Goal: Transaction & Acquisition: Download file/media

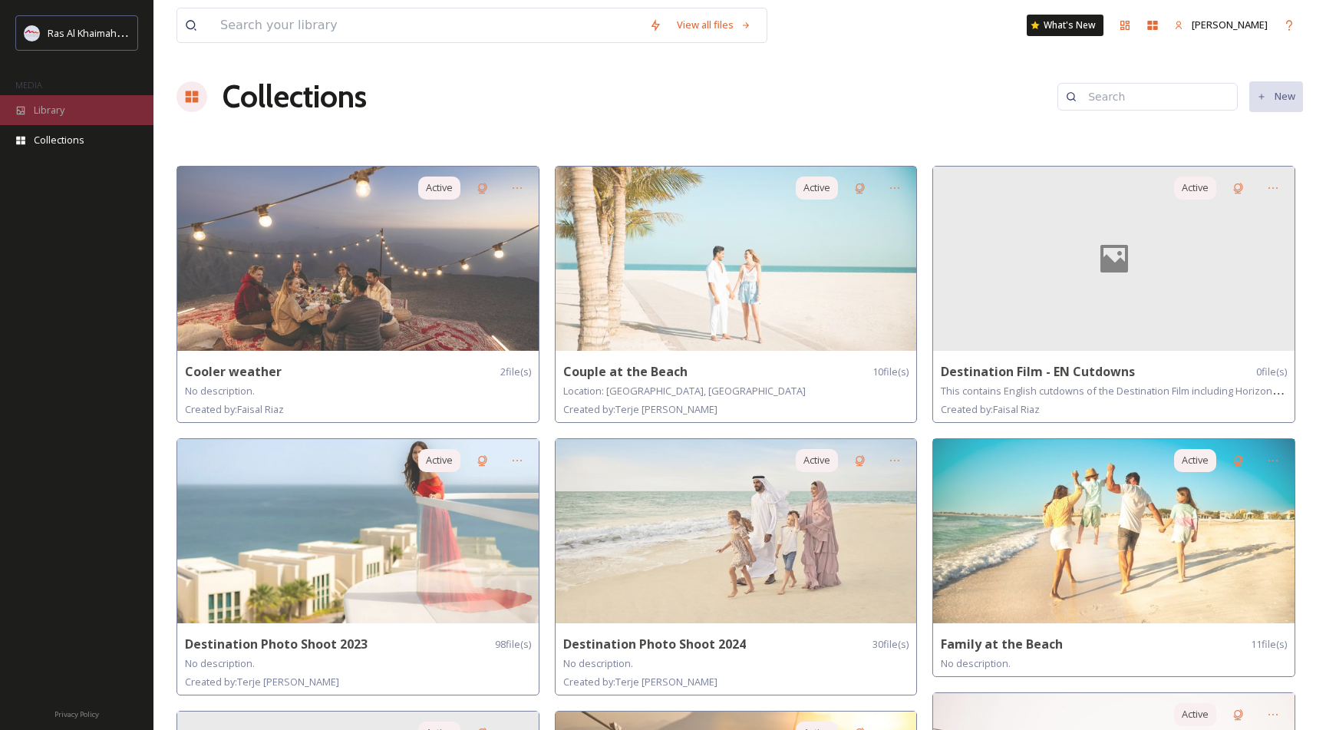
click at [45, 111] on span "Library" at bounding box center [49, 110] width 31 height 15
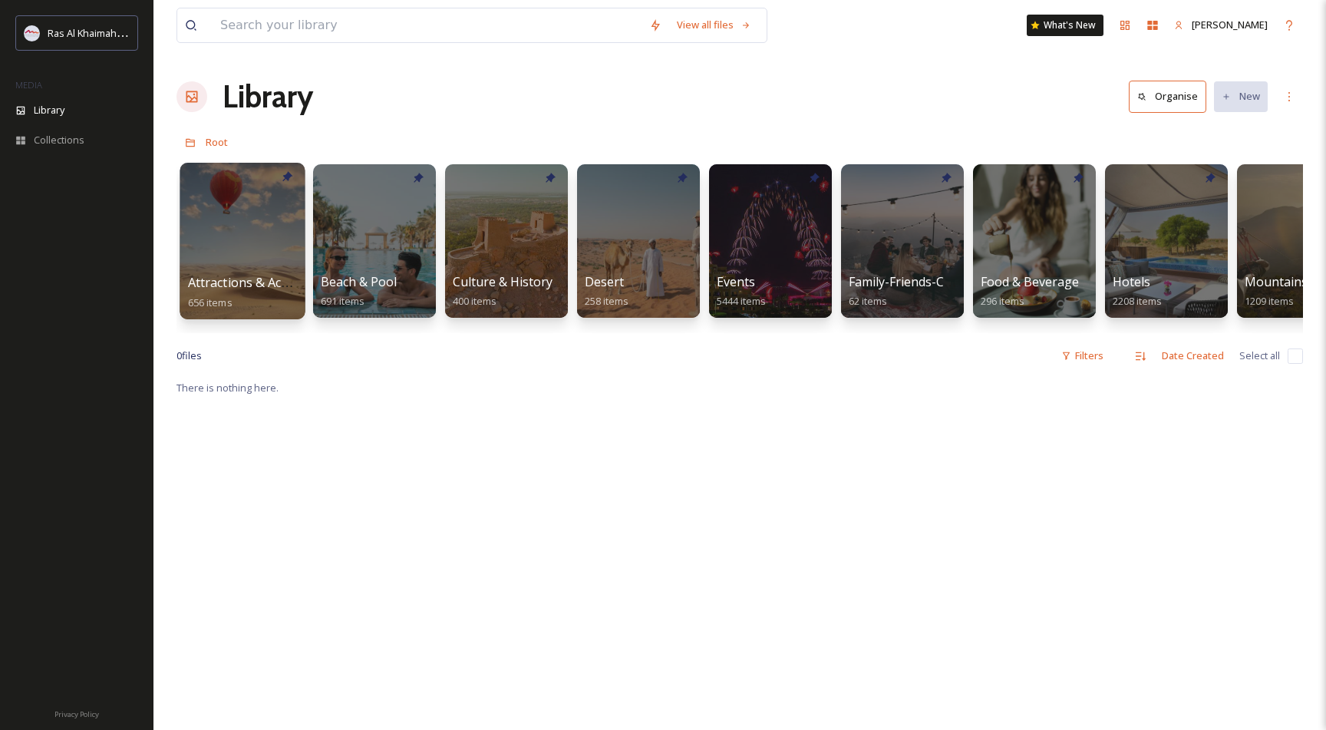
click at [209, 262] on div at bounding box center [242, 241] width 125 height 157
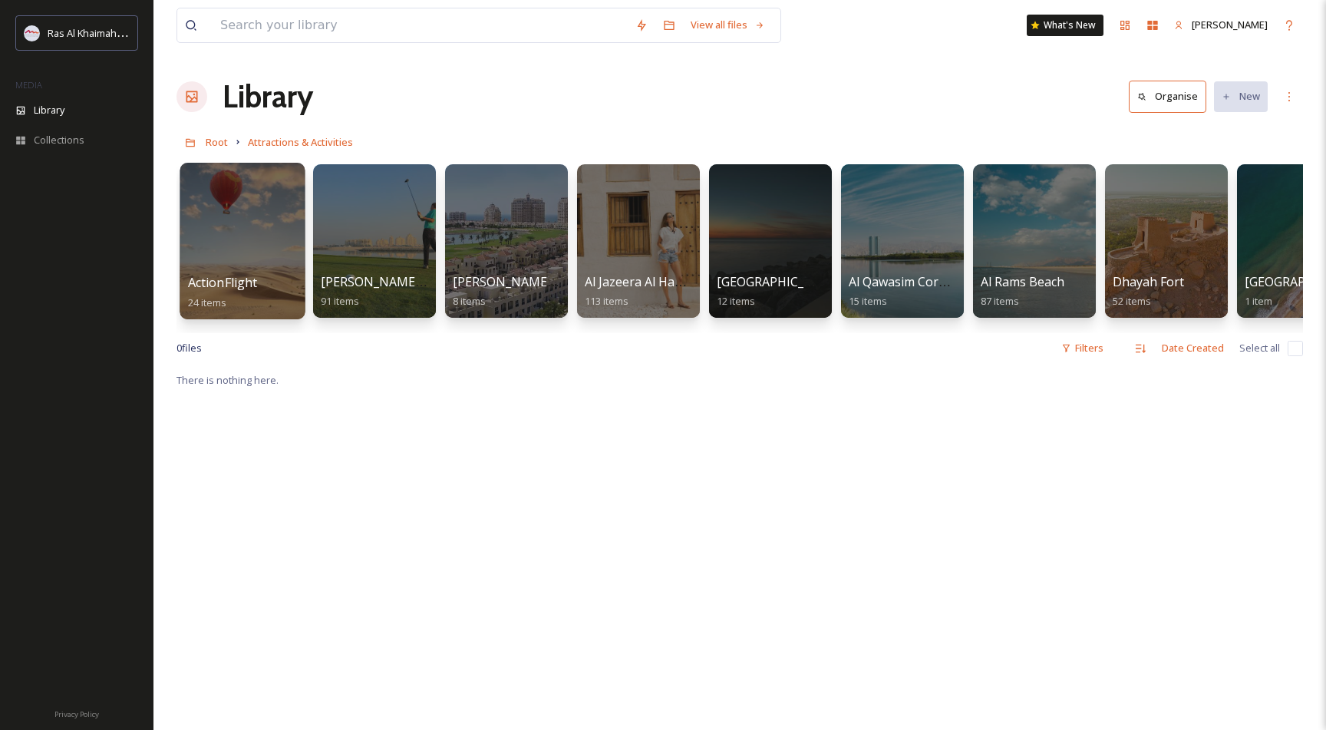
click at [243, 245] on div at bounding box center [242, 241] width 125 height 157
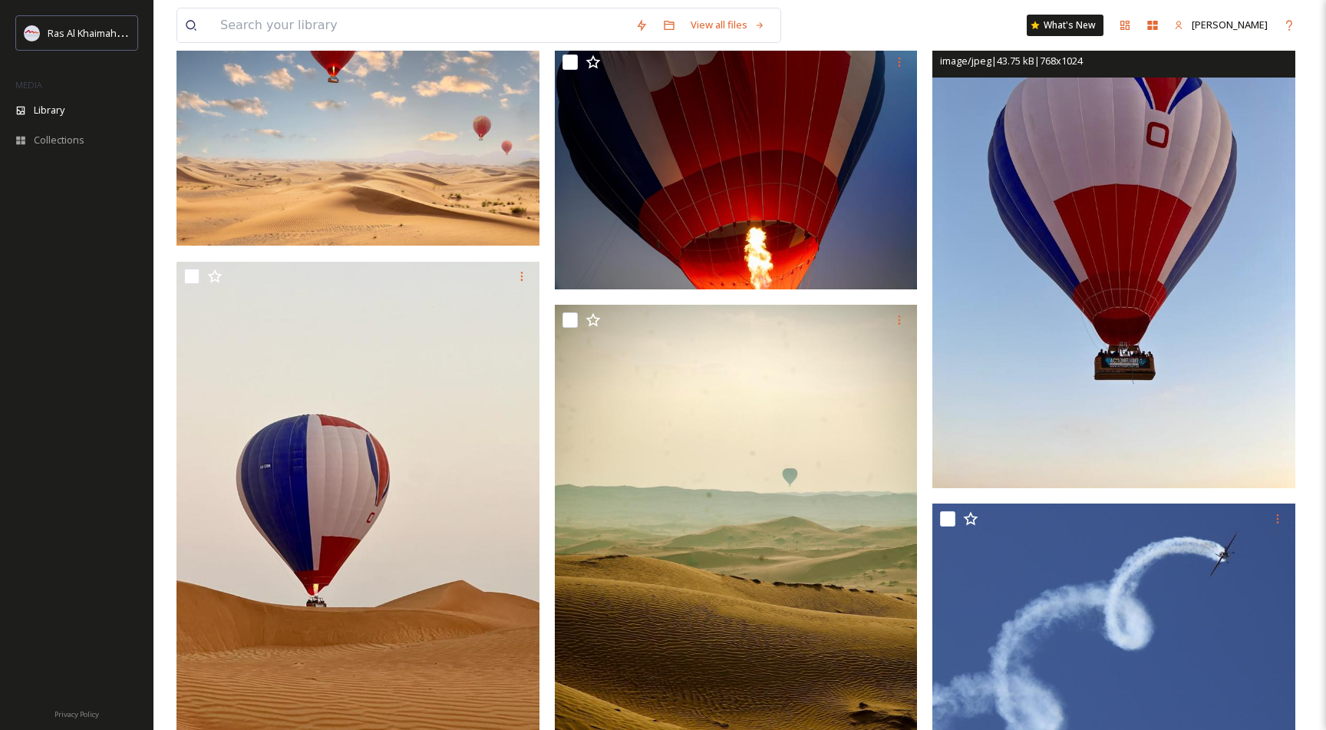
scroll to position [721, 0]
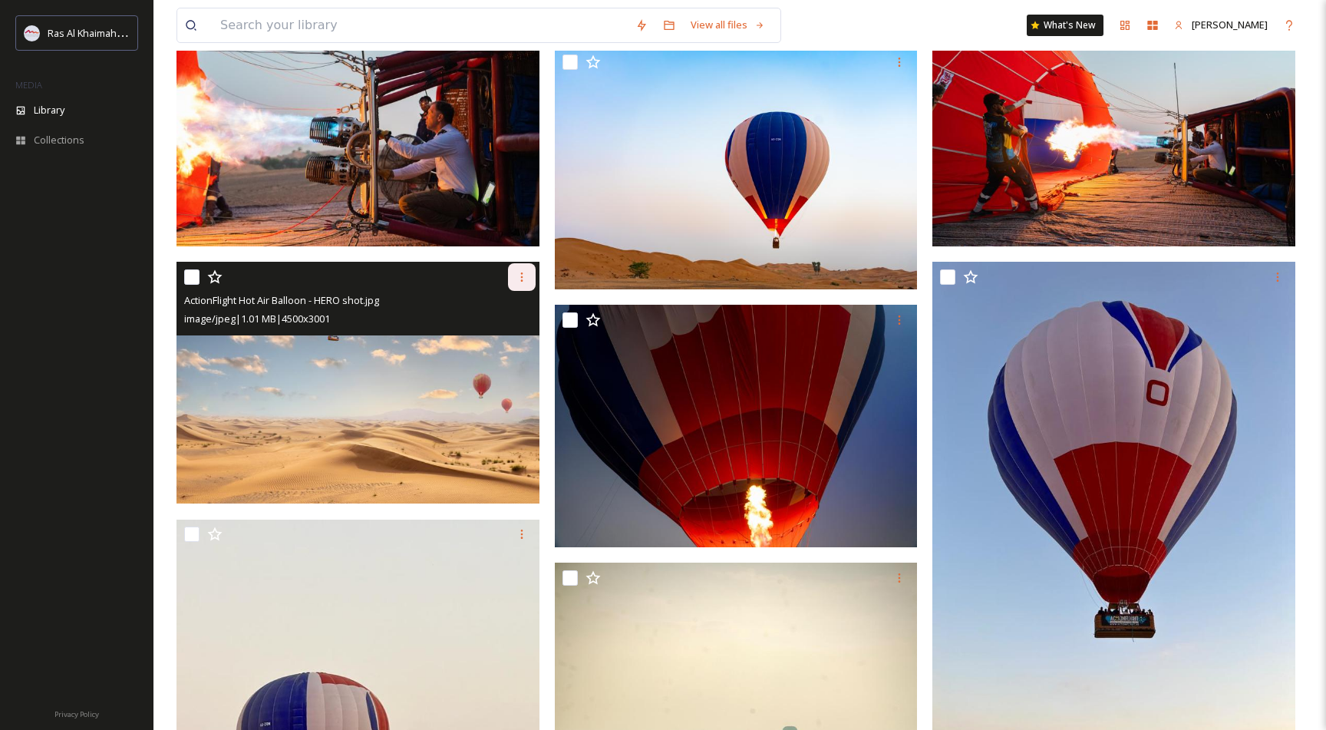
click at [520, 272] on icon at bounding box center [522, 277] width 12 height 12
click at [502, 346] on span "Download" at bounding box center [503, 340] width 47 height 15
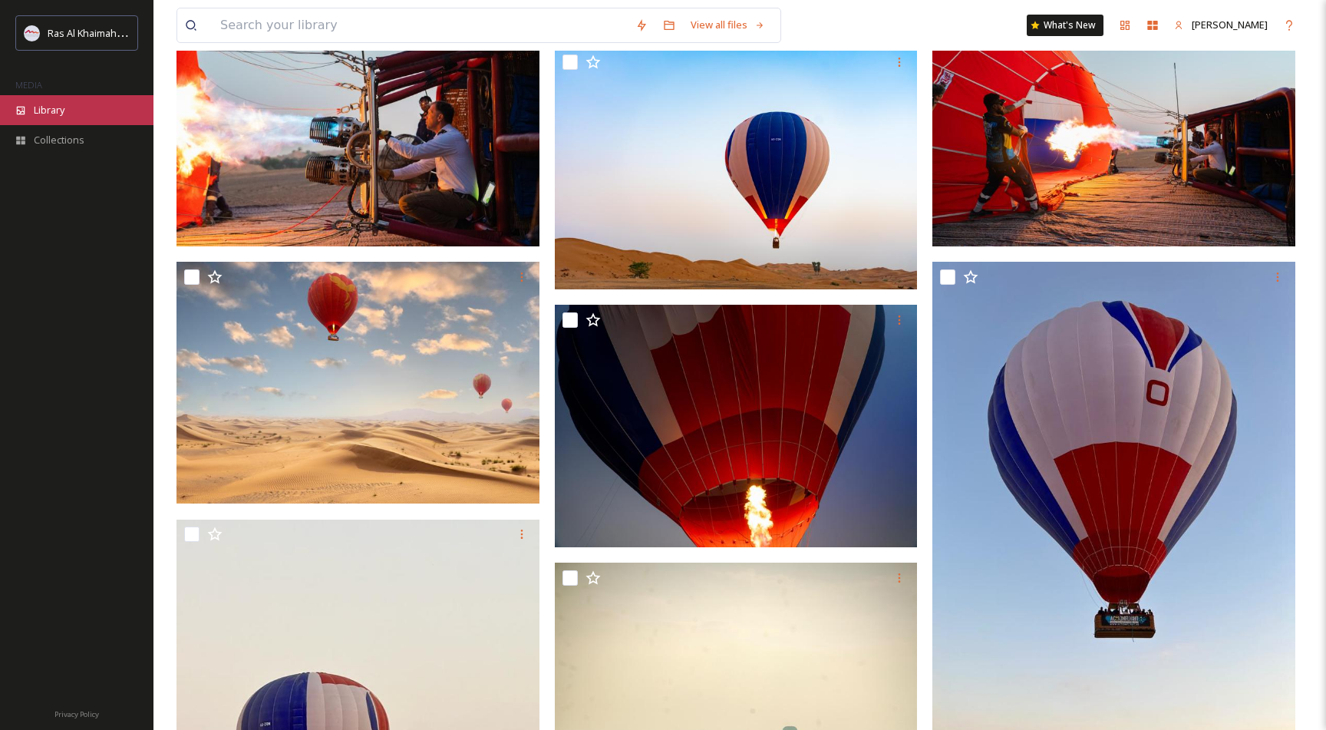
click at [52, 112] on span "Library" at bounding box center [49, 110] width 31 height 15
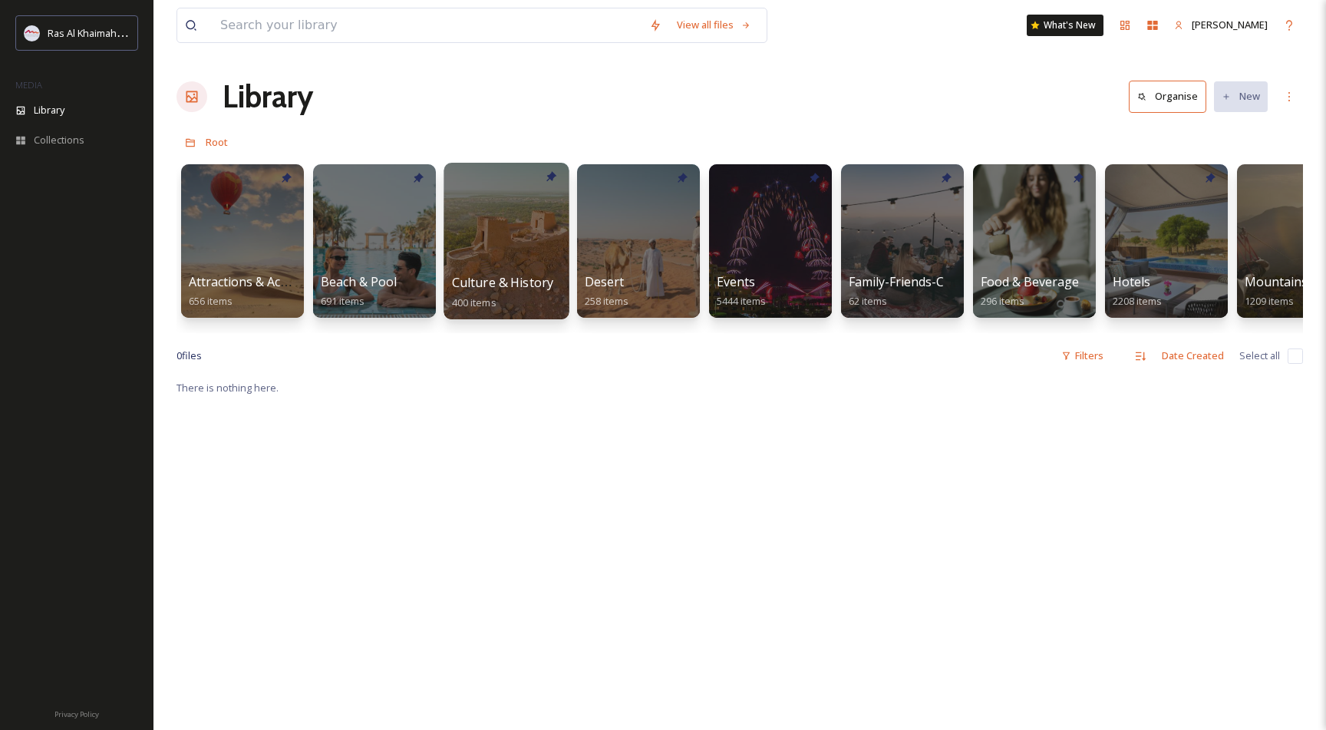
click at [502, 228] on div at bounding box center [506, 241] width 125 height 157
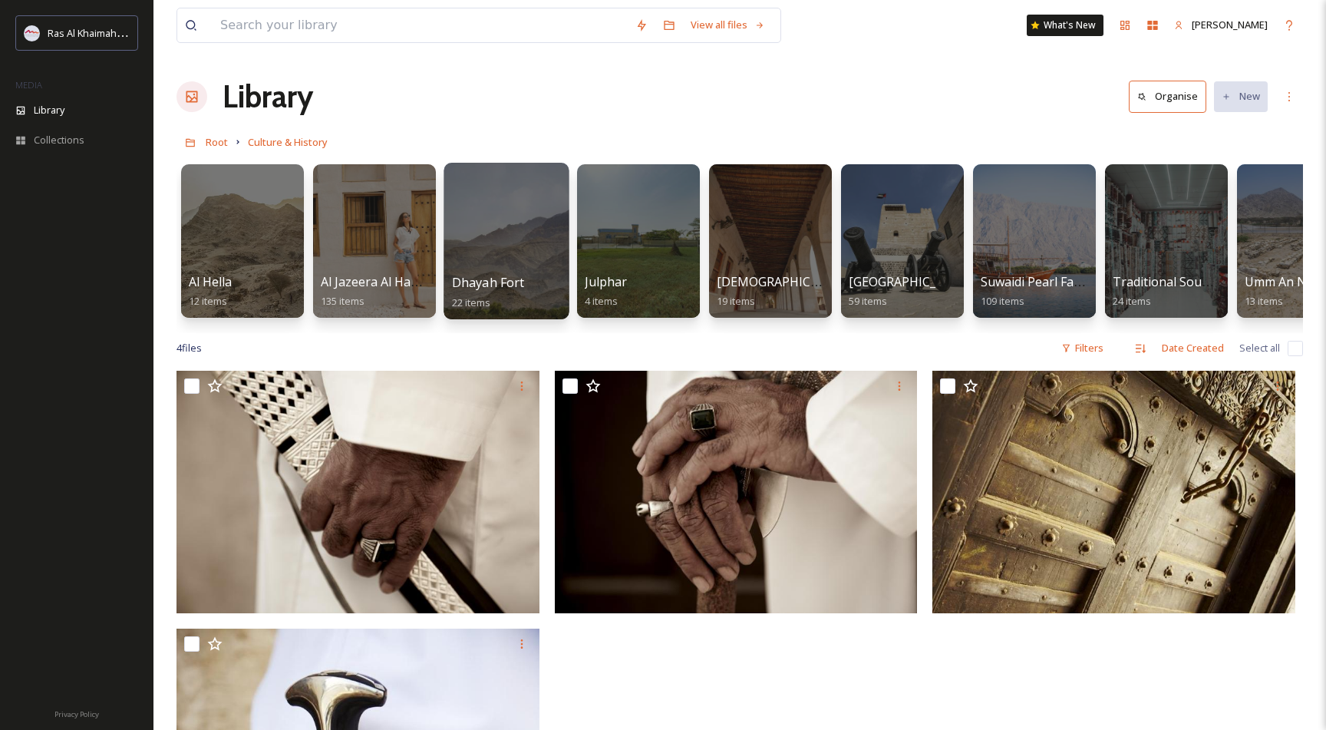
click at [509, 227] on div at bounding box center [506, 241] width 125 height 157
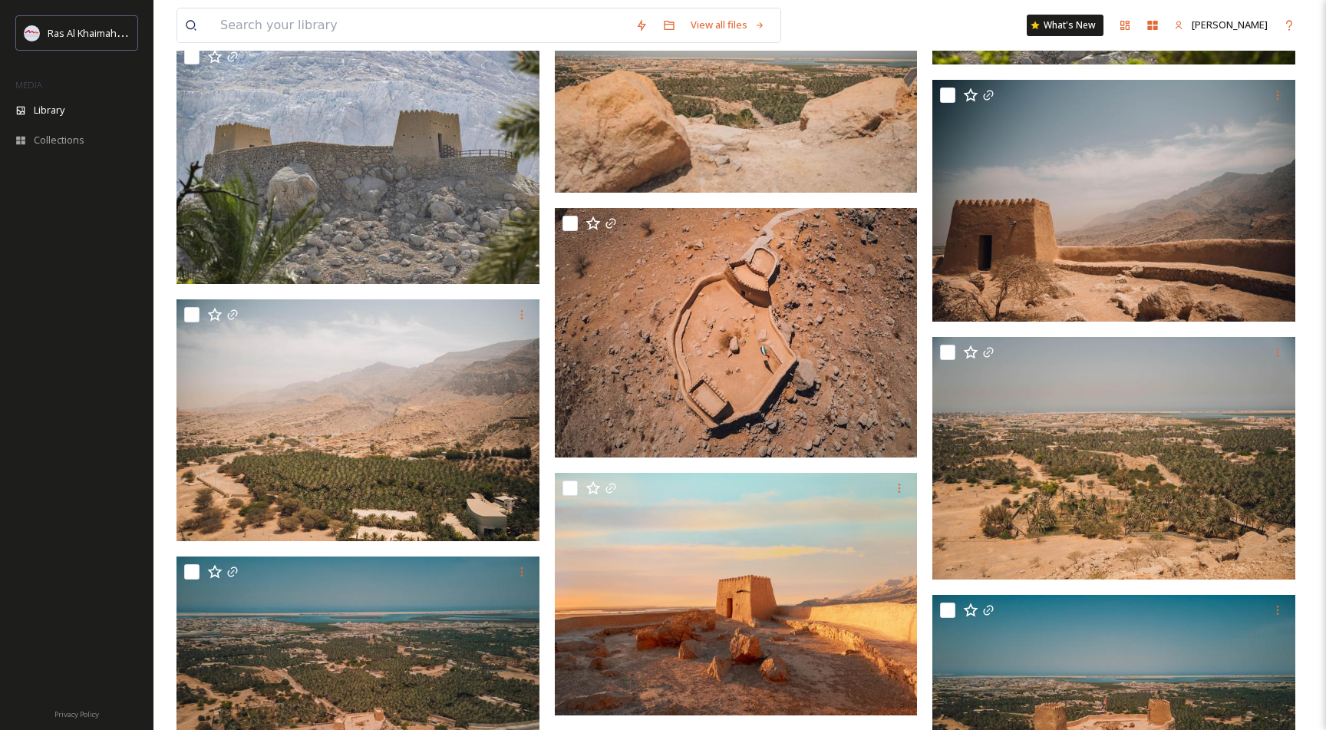
scroll to position [846, 0]
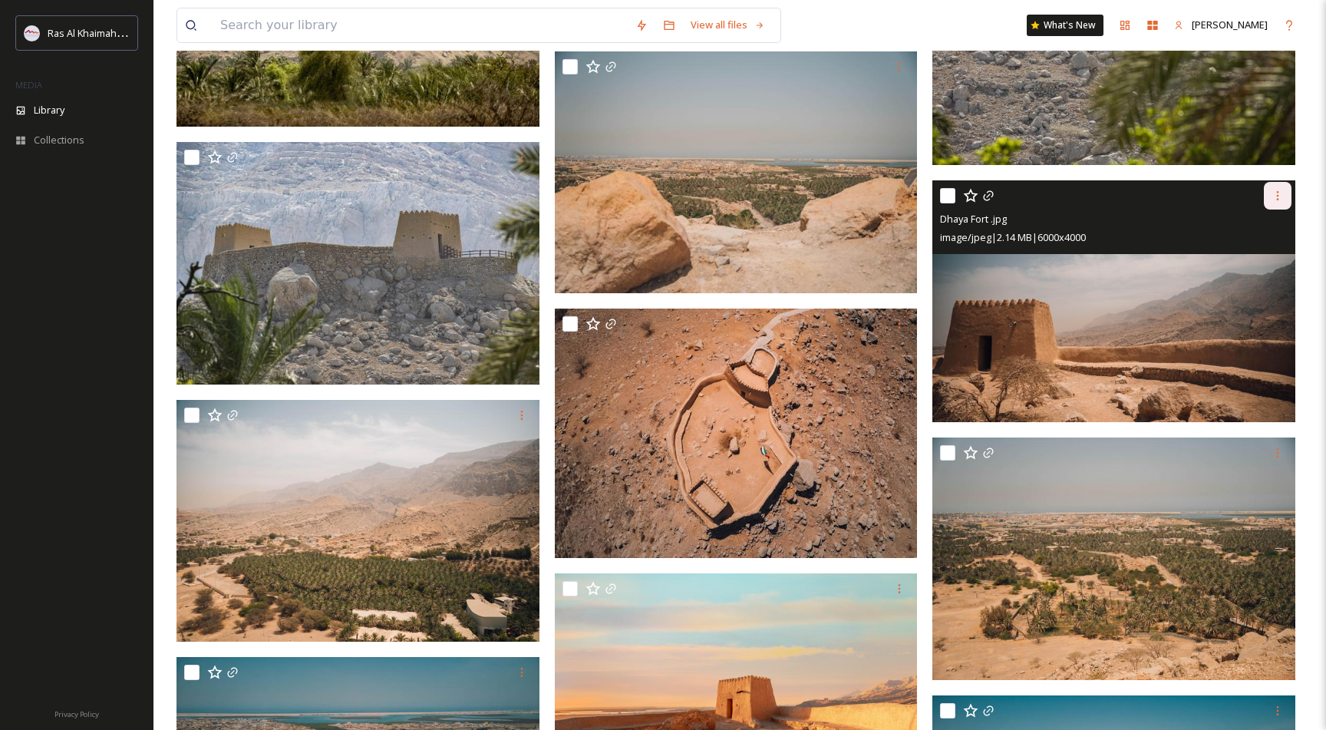
click at [1276, 193] on icon at bounding box center [1278, 196] width 12 height 12
click at [1255, 256] on span "Download" at bounding box center [1259, 259] width 47 height 15
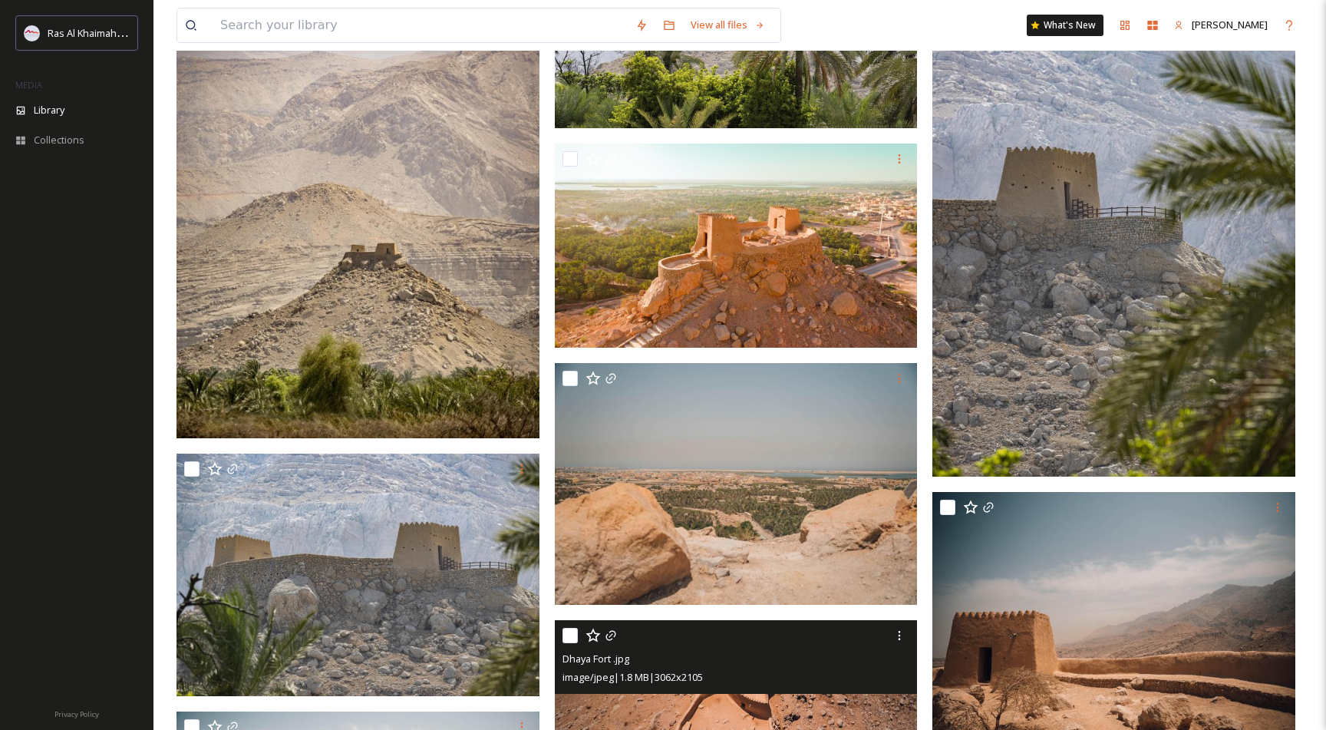
scroll to position [457, 0]
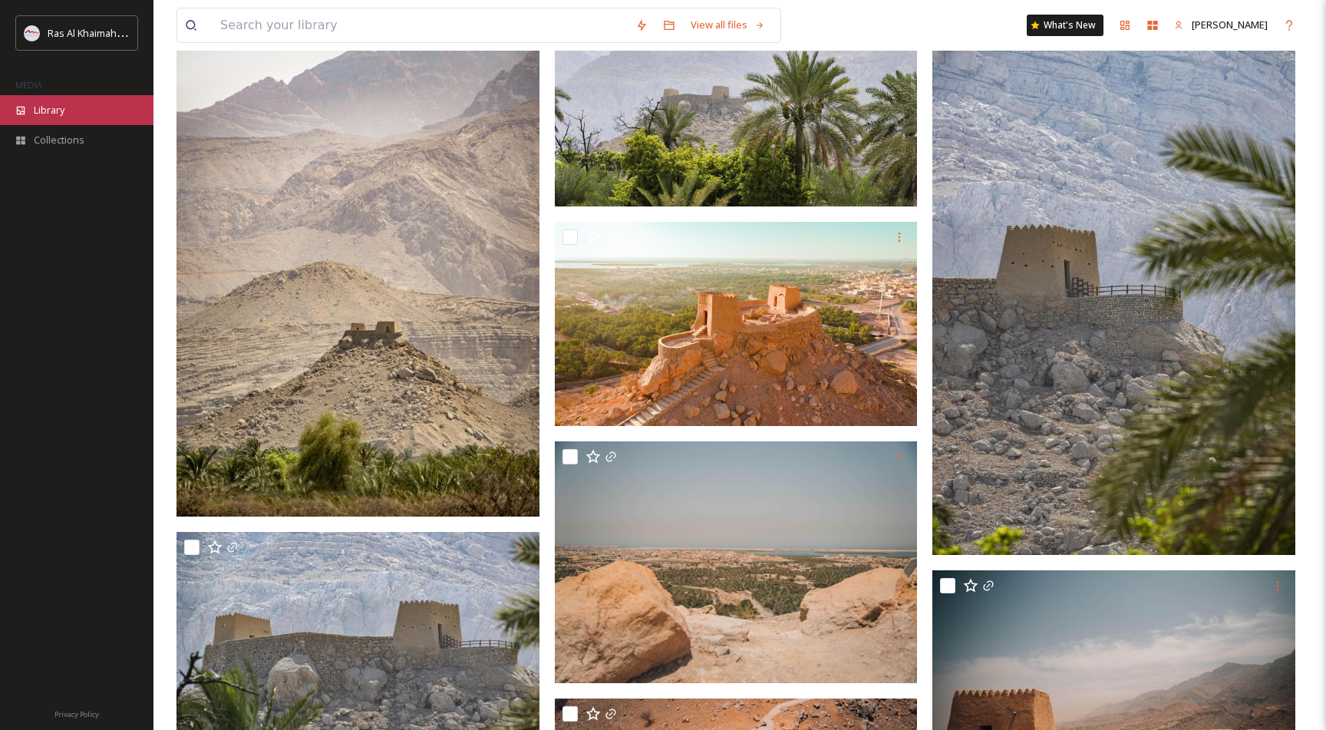
click at [44, 111] on span "Library" at bounding box center [49, 110] width 31 height 15
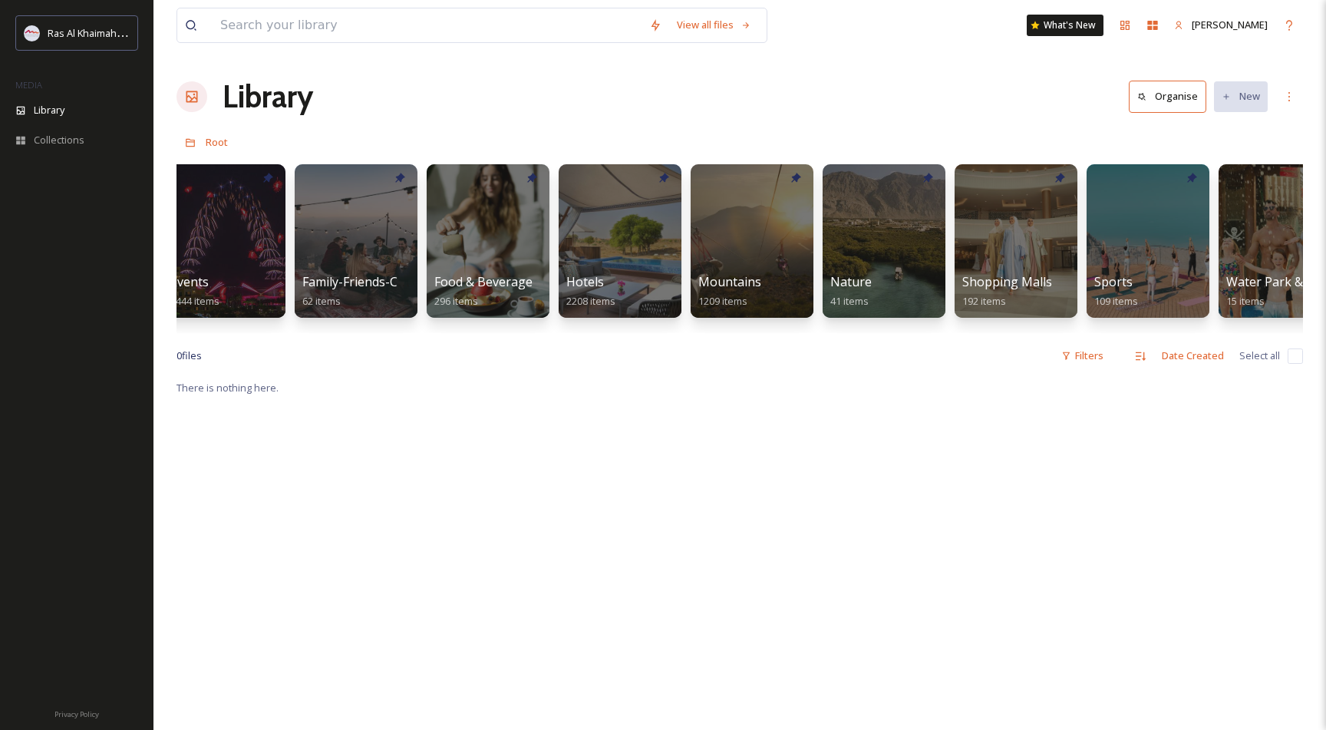
scroll to position [0, 582]
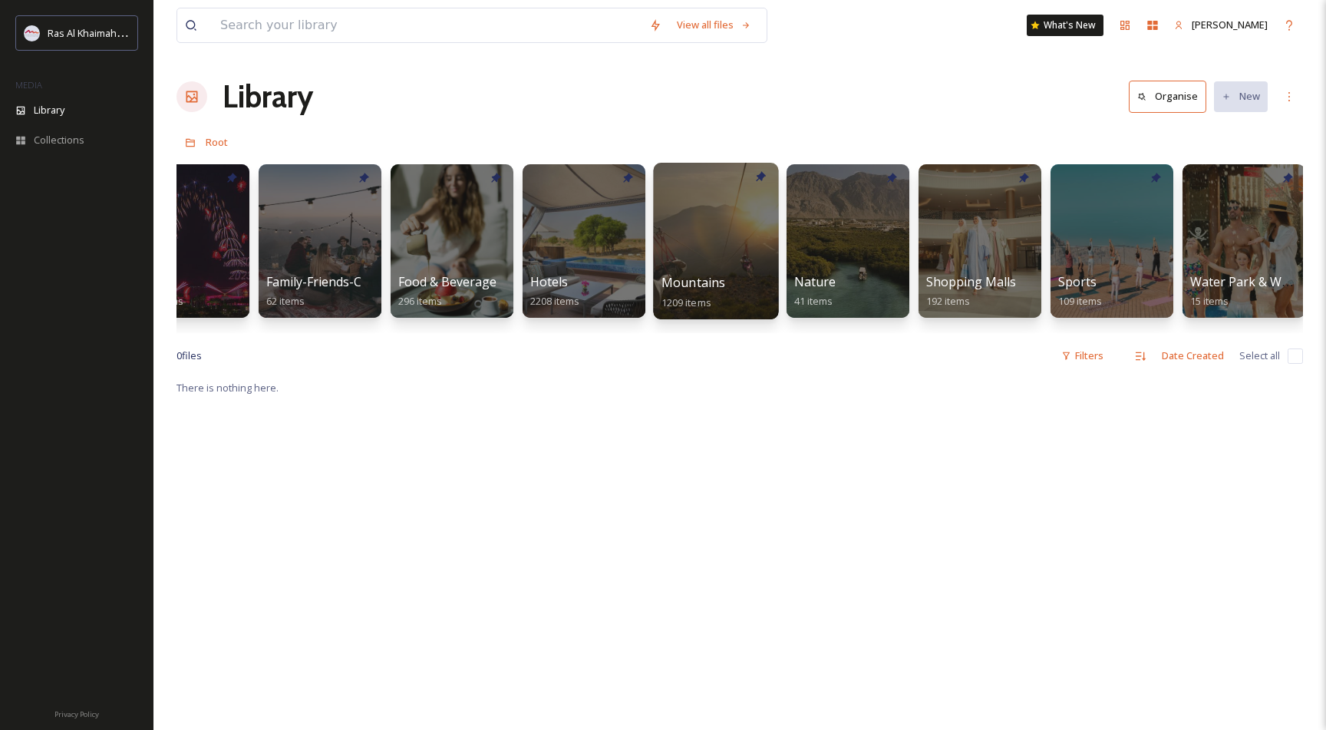
click at [701, 244] on div at bounding box center [715, 241] width 125 height 157
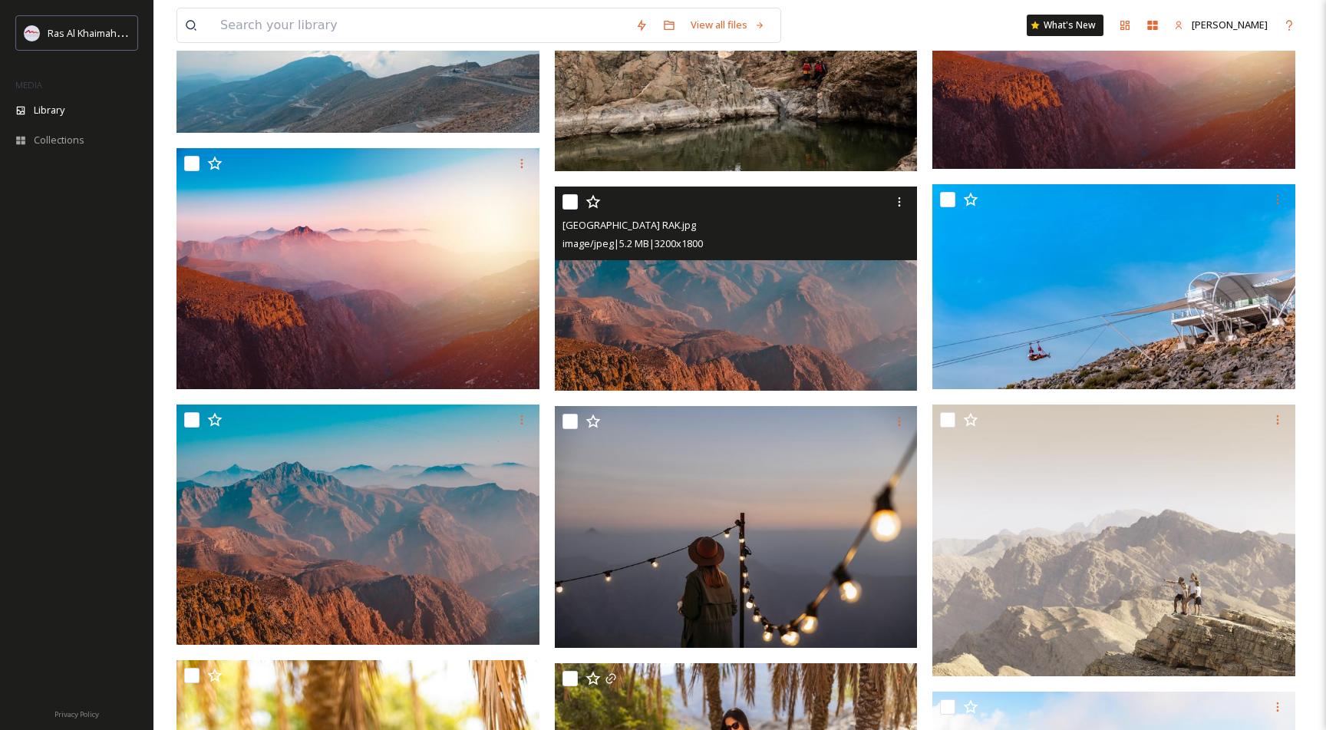
scroll to position [430, 0]
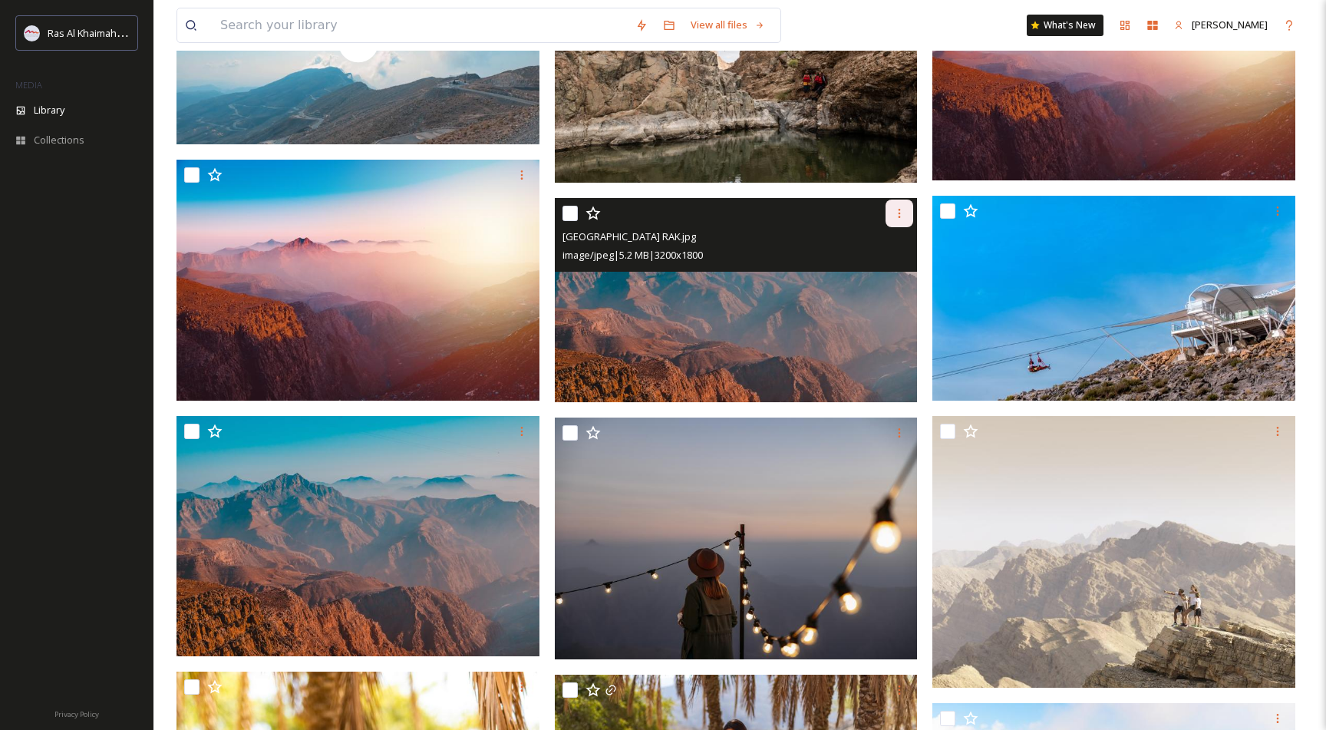
click at [902, 210] on icon at bounding box center [899, 213] width 12 height 12
click at [867, 279] on span "Download" at bounding box center [881, 276] width 47 height 15
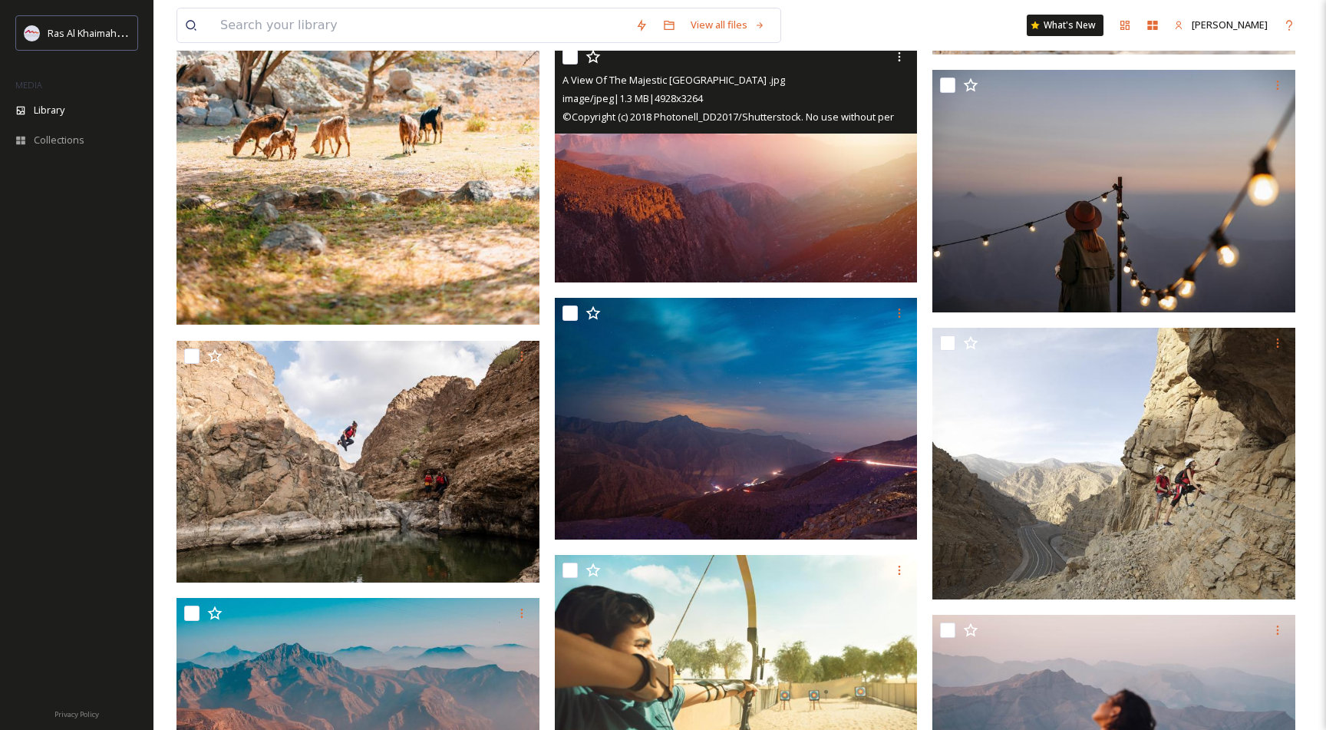
scroll to position [2121, 0]
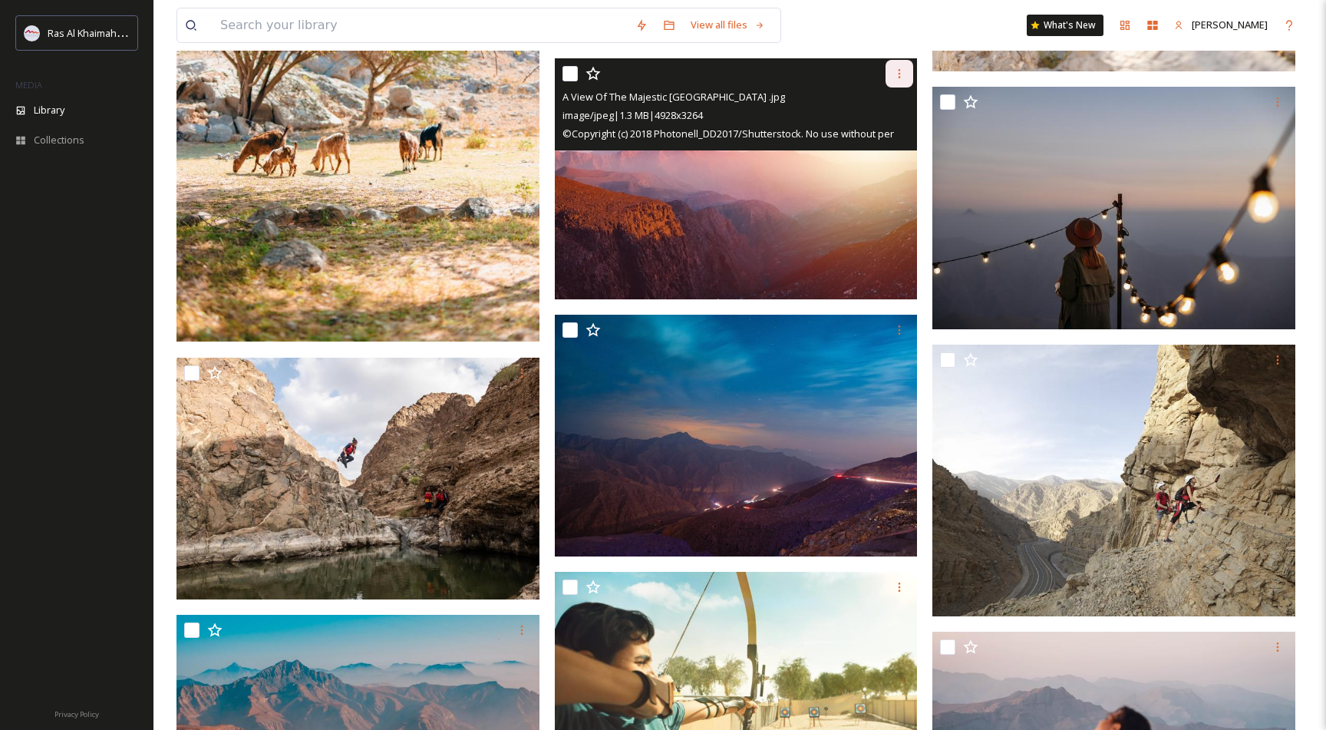
click at [901, 71] on icon at bounding box center [899, 74] width 12 height 12
click at [873, 136] on span "Download" at bounding box center [881, 137] width 47 height 15
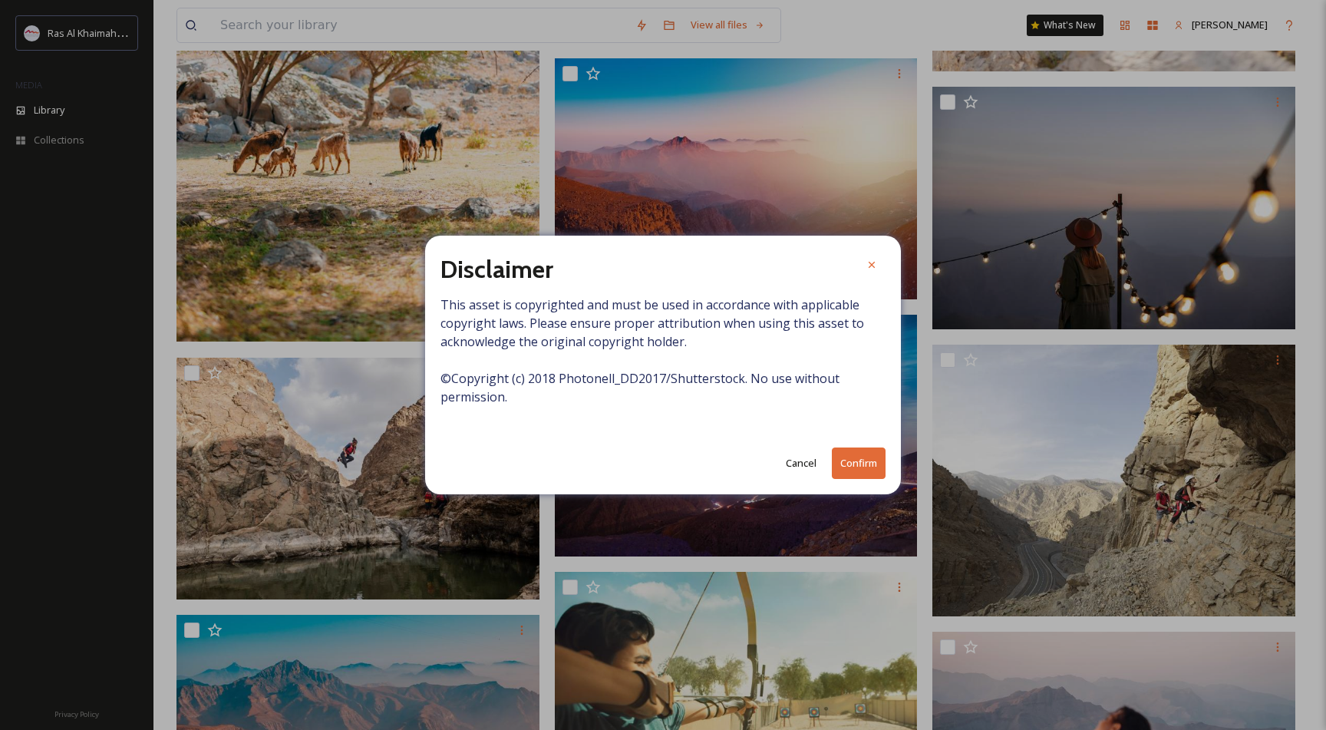
click at [852, 465] on button "Confirm" at bounding box center [859, 462] width 54 height 31
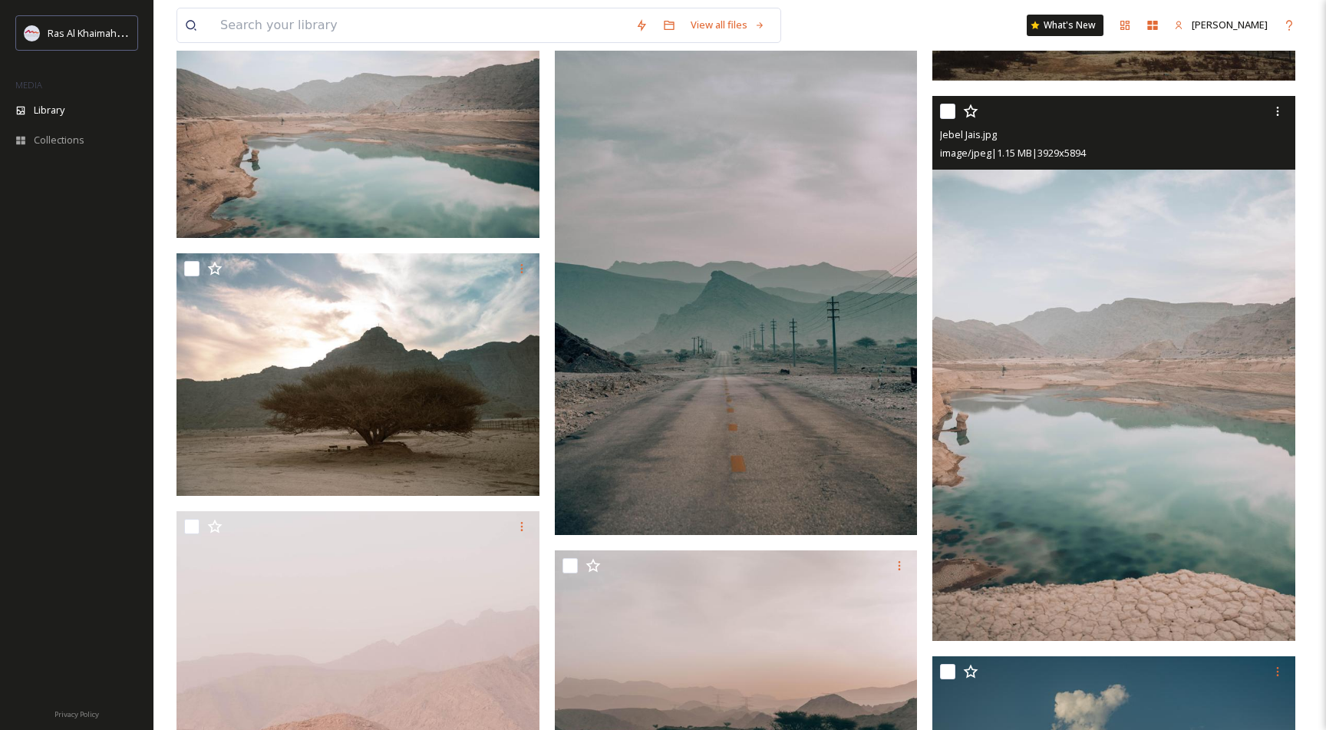
scroll to position [5366, 0]
click at [1275, 107] on icon at bounding box center [1278, 110] width 12 height 12
click at [1256, 180] on span "Download" at bounding box center [1259, 174] width 47 height 15
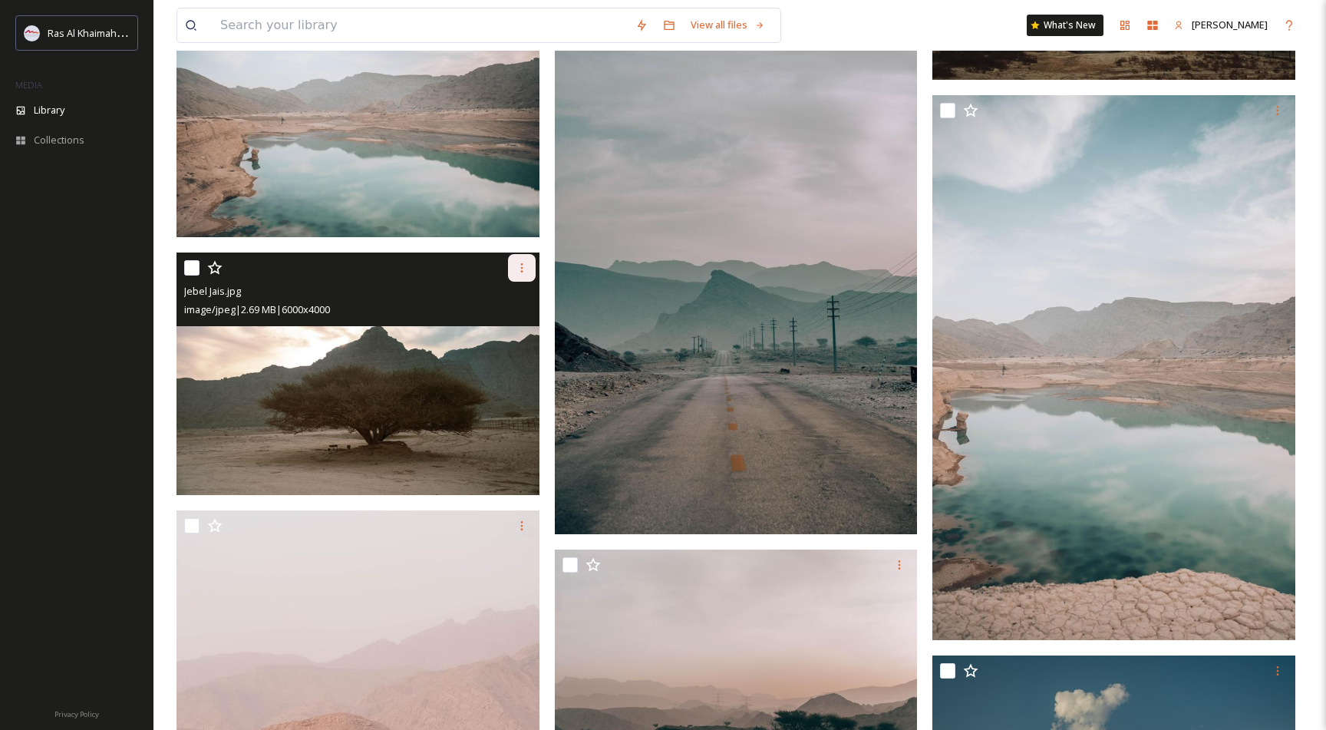
click at [518, 263] on icon at bounding box center [522, 268] width 12 height 12
click at [493, 332] on span "Download" at bounding box center [503, 332] width 47 height 15
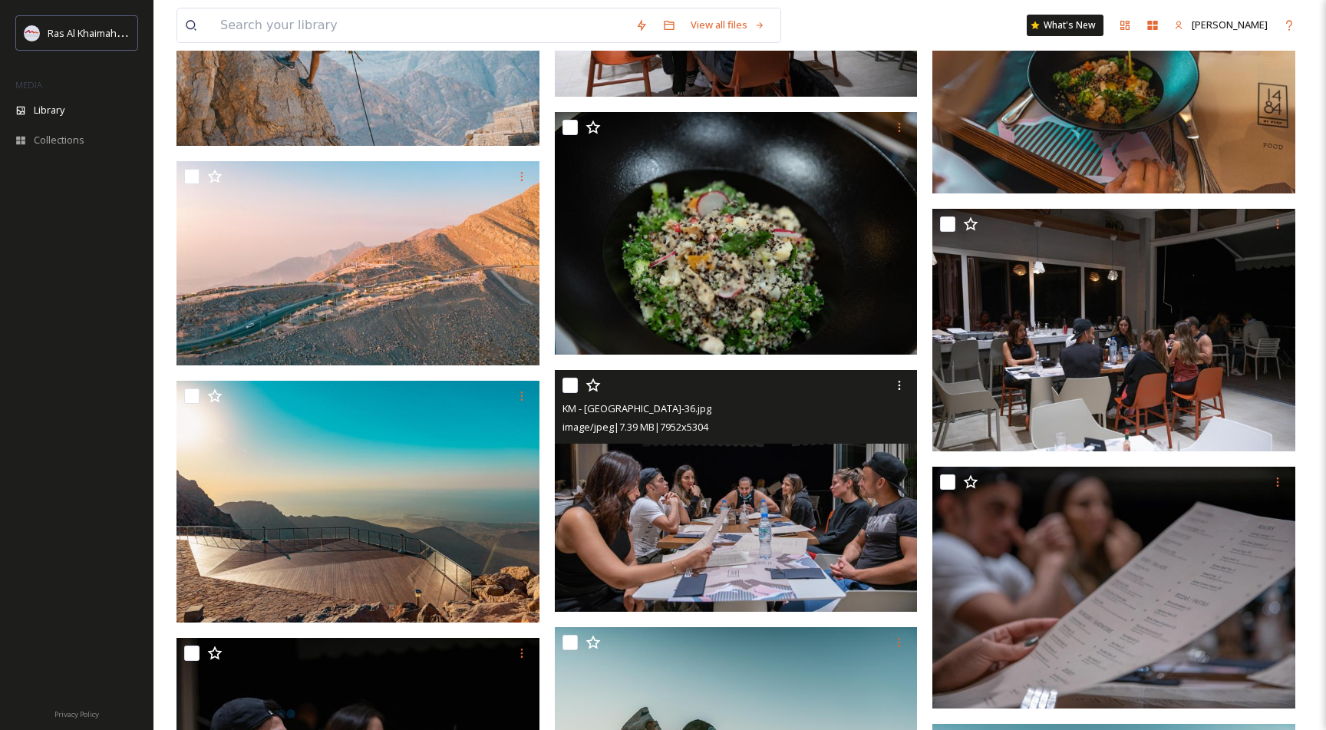
scroll to position [8090, 0]
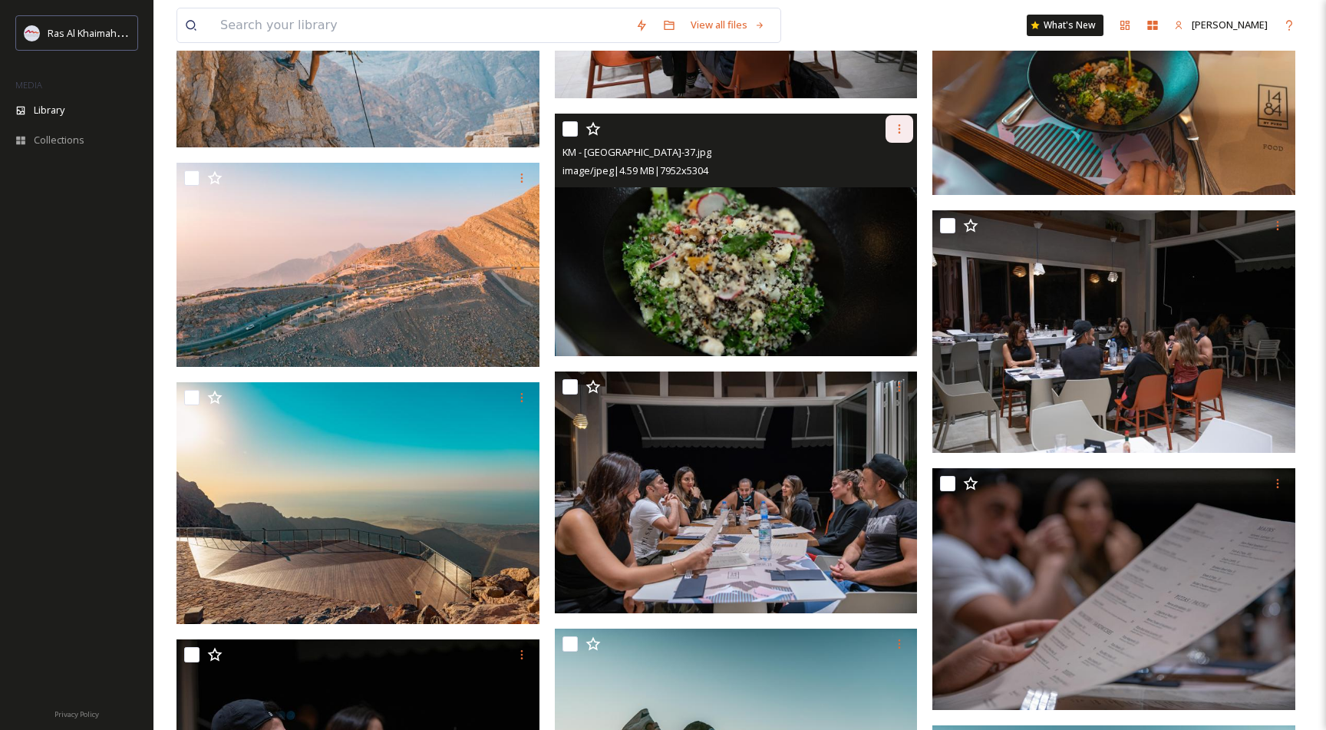
click at [899, 127] on icon at bounding box center [899, 129] width 12 height 12
click at [869, 190] on span "Download" at bounding box center [881, 192] width 47 height 15
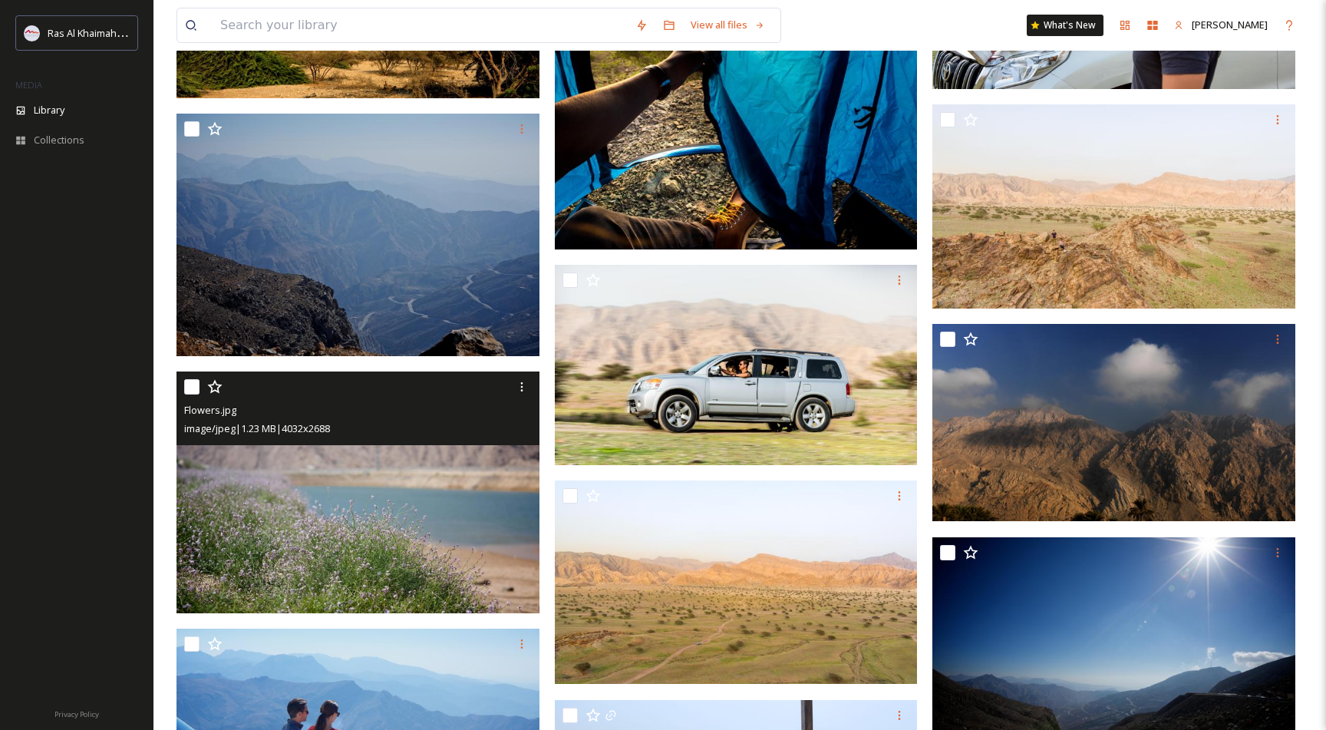
scroll to position [22630, 0]
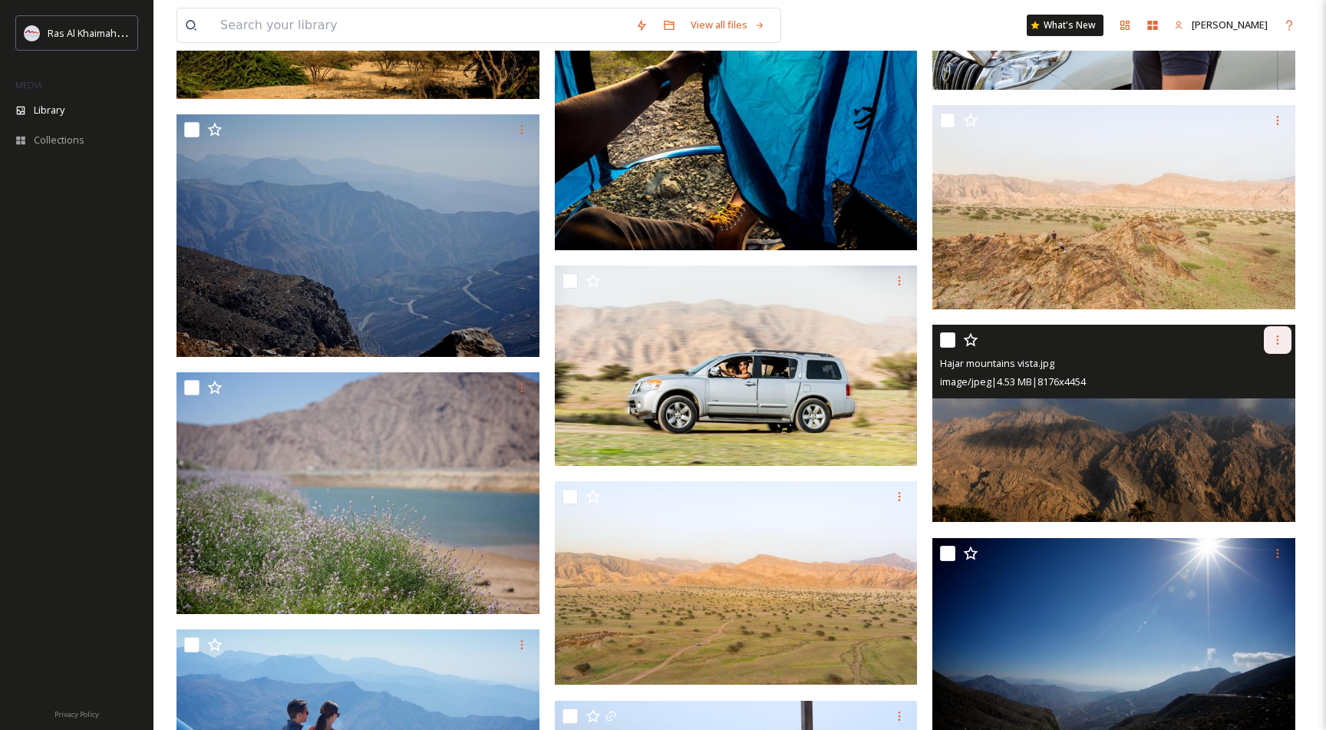
click at [1279, 336] on icon at bounding box center [1278, 340] width 12 height 12
click at [1258, 403] on span "Download" at bounding box center [1259, 403] width 47 height 15
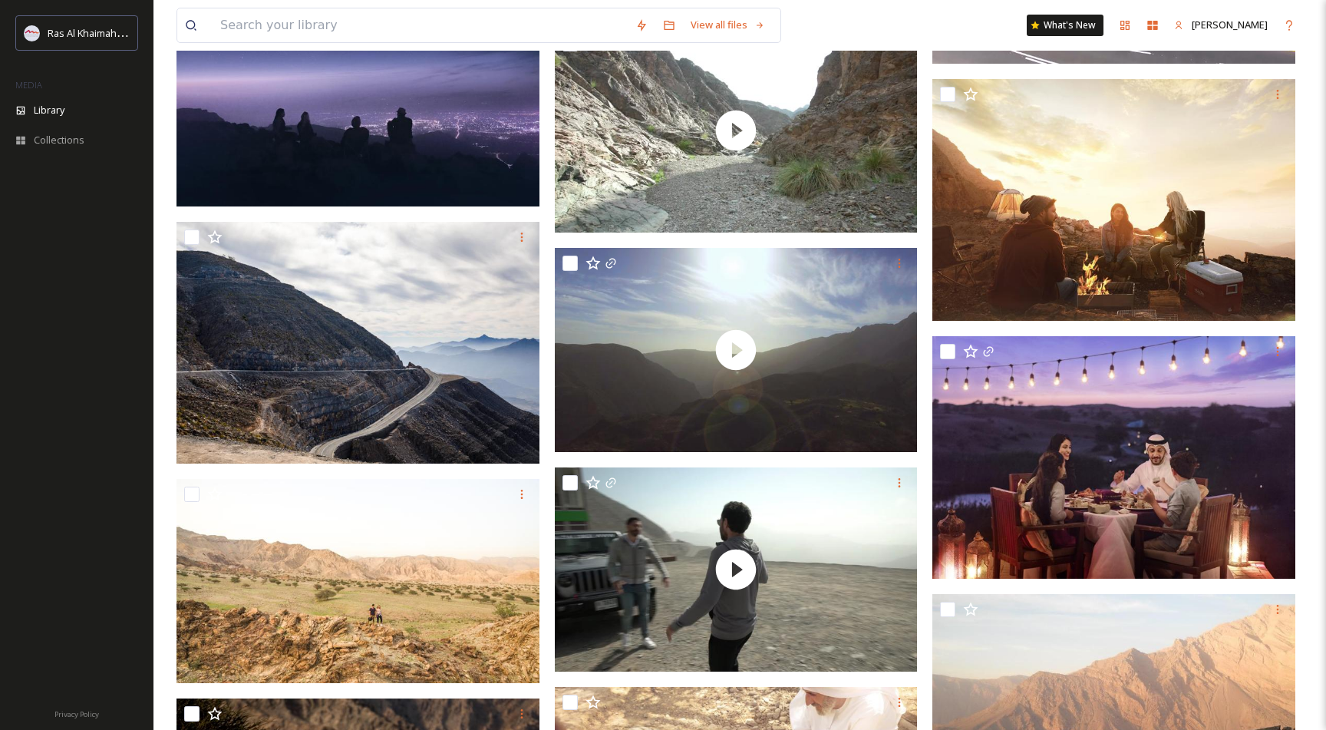
scroll to position [20152, 0]
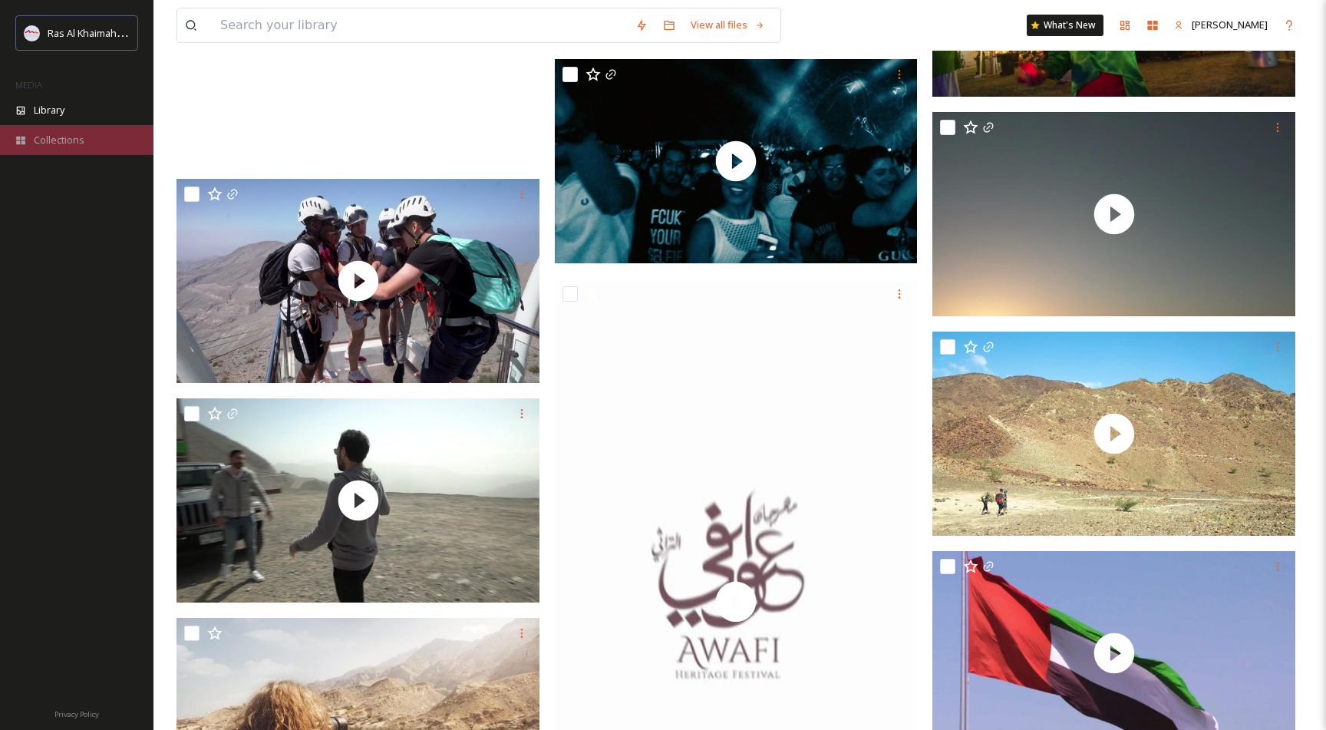
click at [45, 143] on span "Collections" at bounding box center [59, 140] width 51 height 15
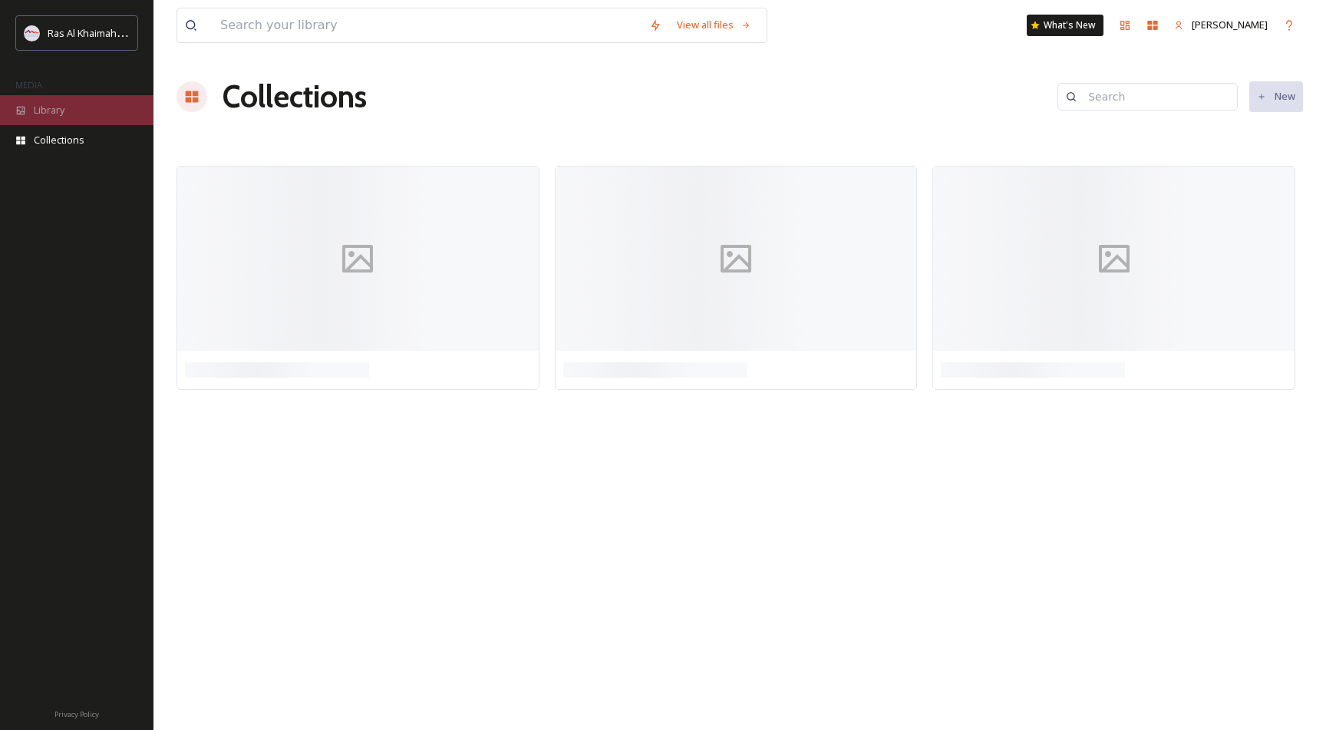
click at [46, 111] on span "Library" at bounding box center [49, 110] width 31 height 15
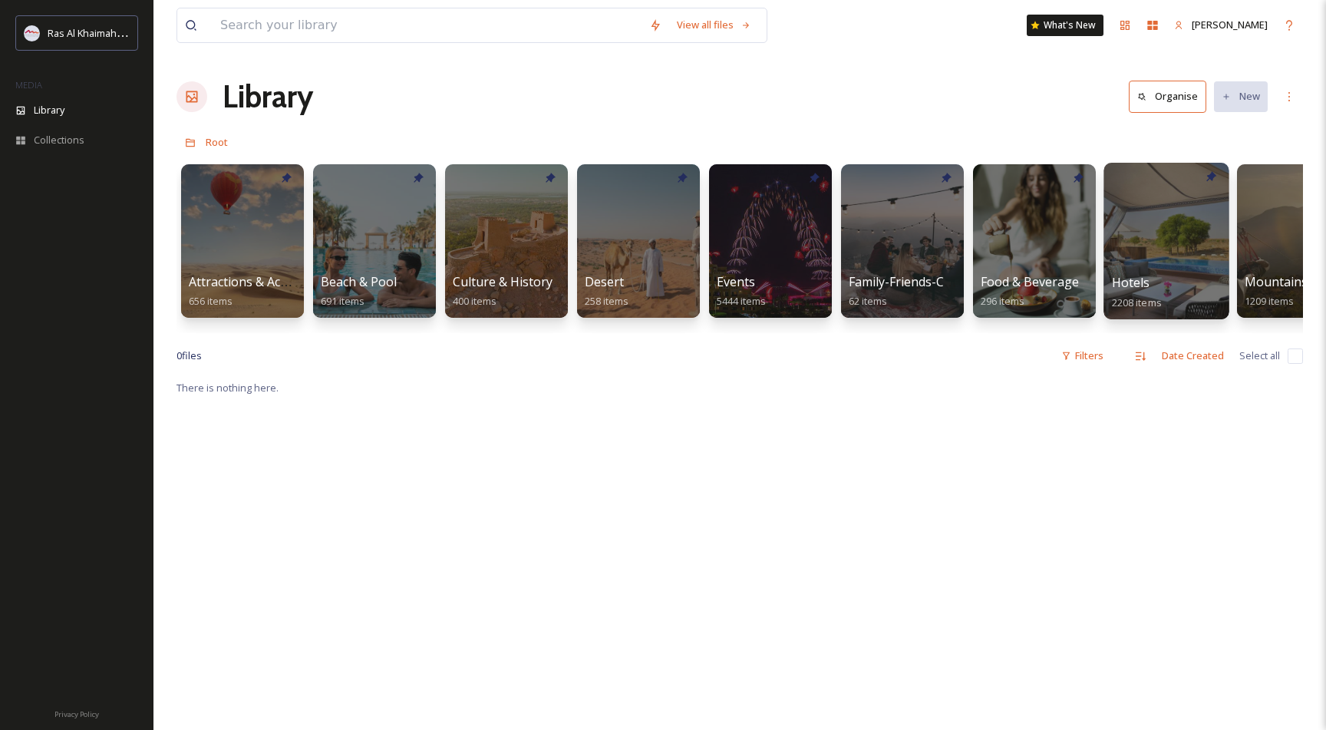
click at [1149, 252] on div at bounding box center [1165, 241] width 125 height 157
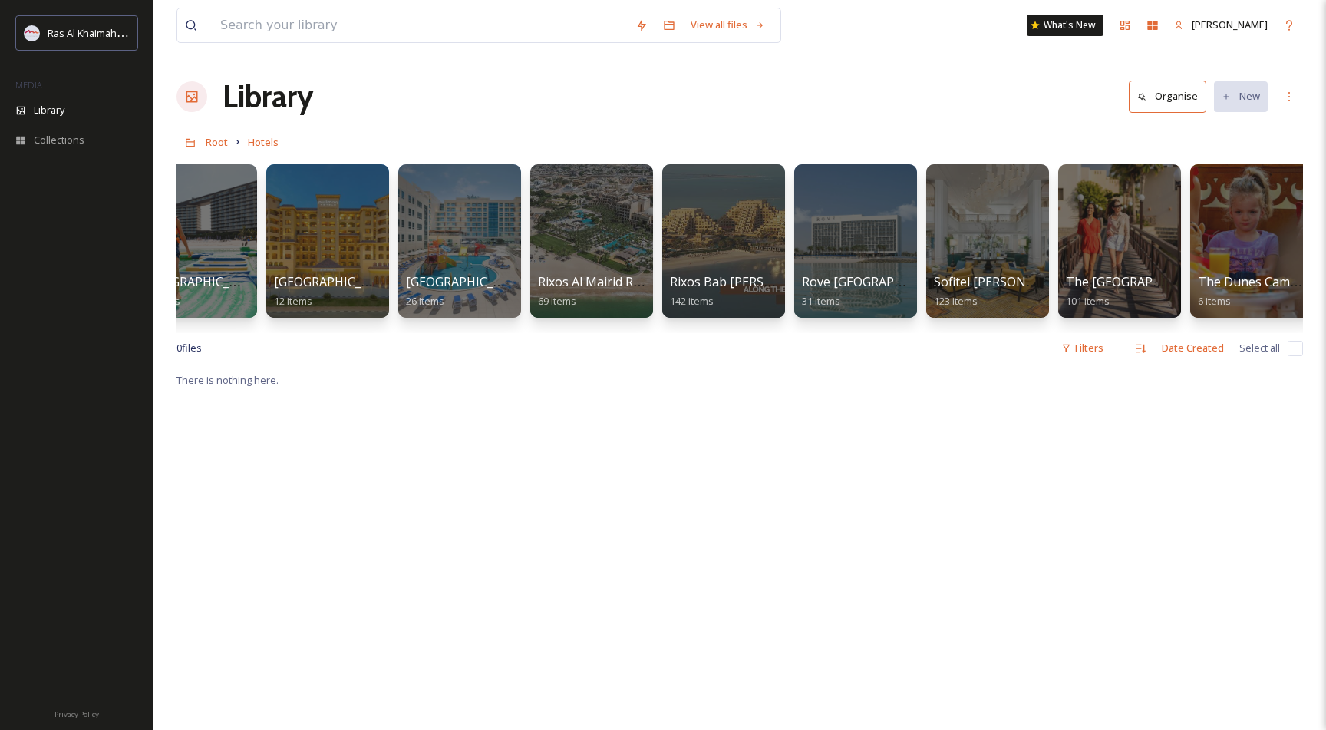
scroll to position [0, 1548]
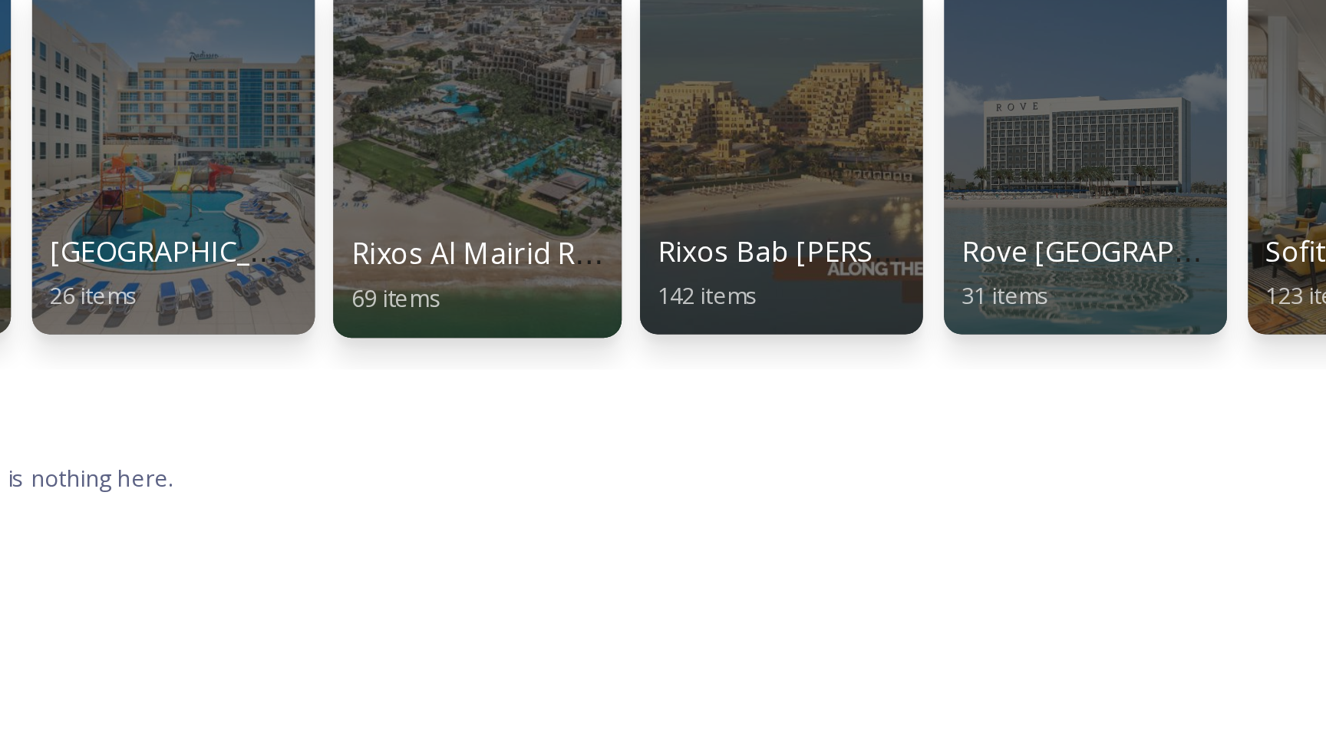
click at [400, 246] on div at bounding box center [410, 241] width 125 height 157
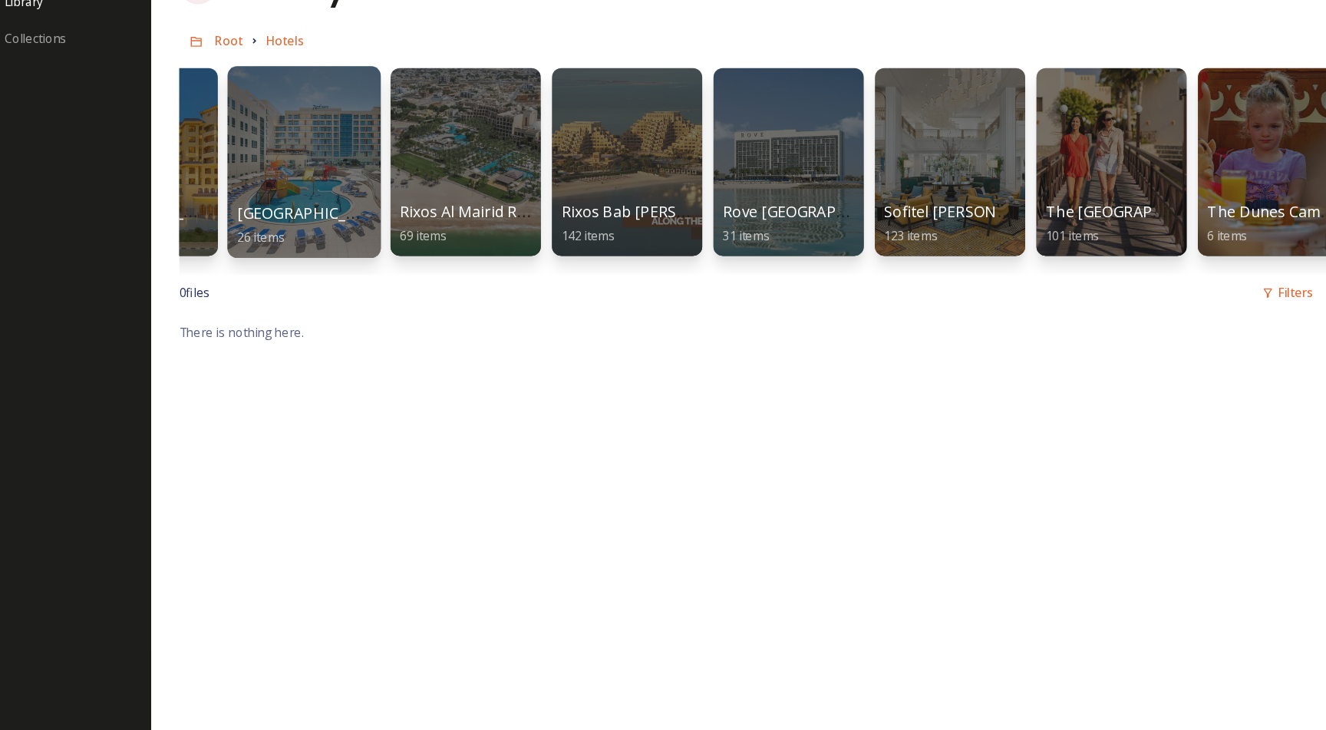
click at [260, 248] on div at bounding box center [278, 241] width 125 height 157
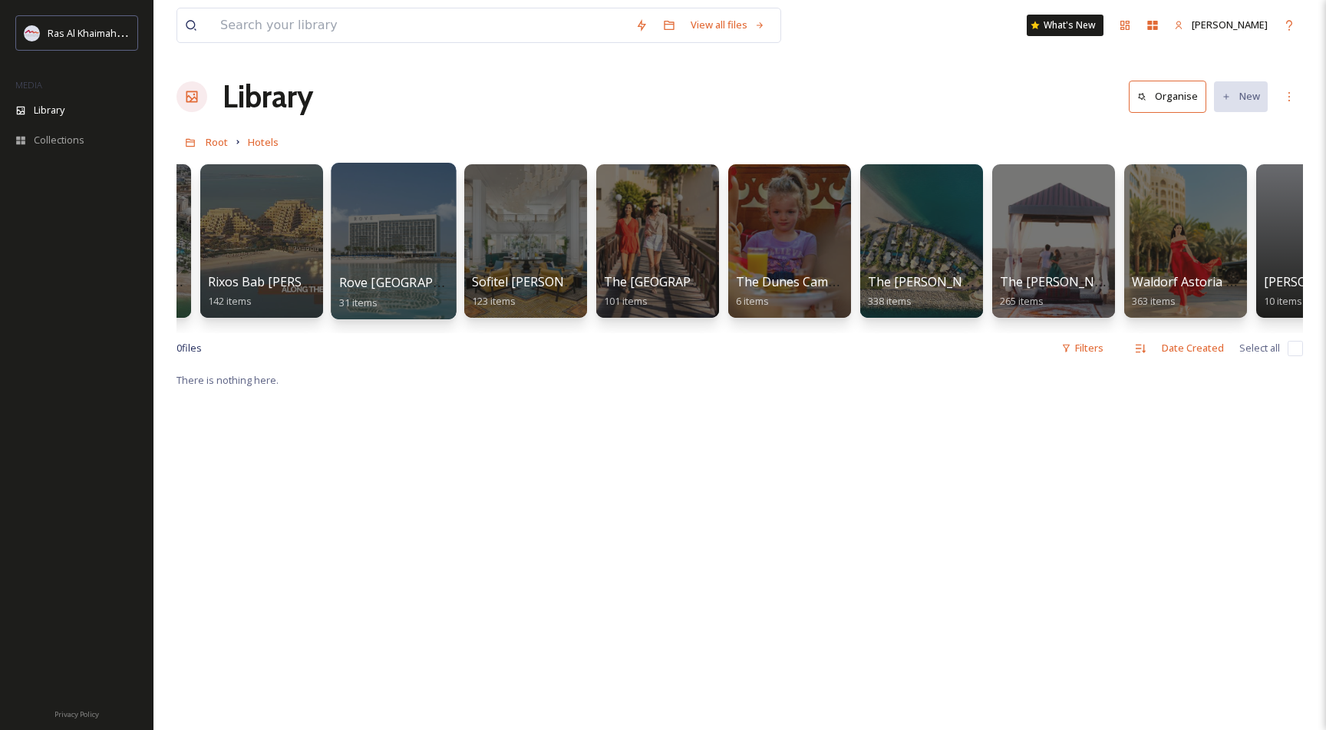
scroll to position [0, 1909]
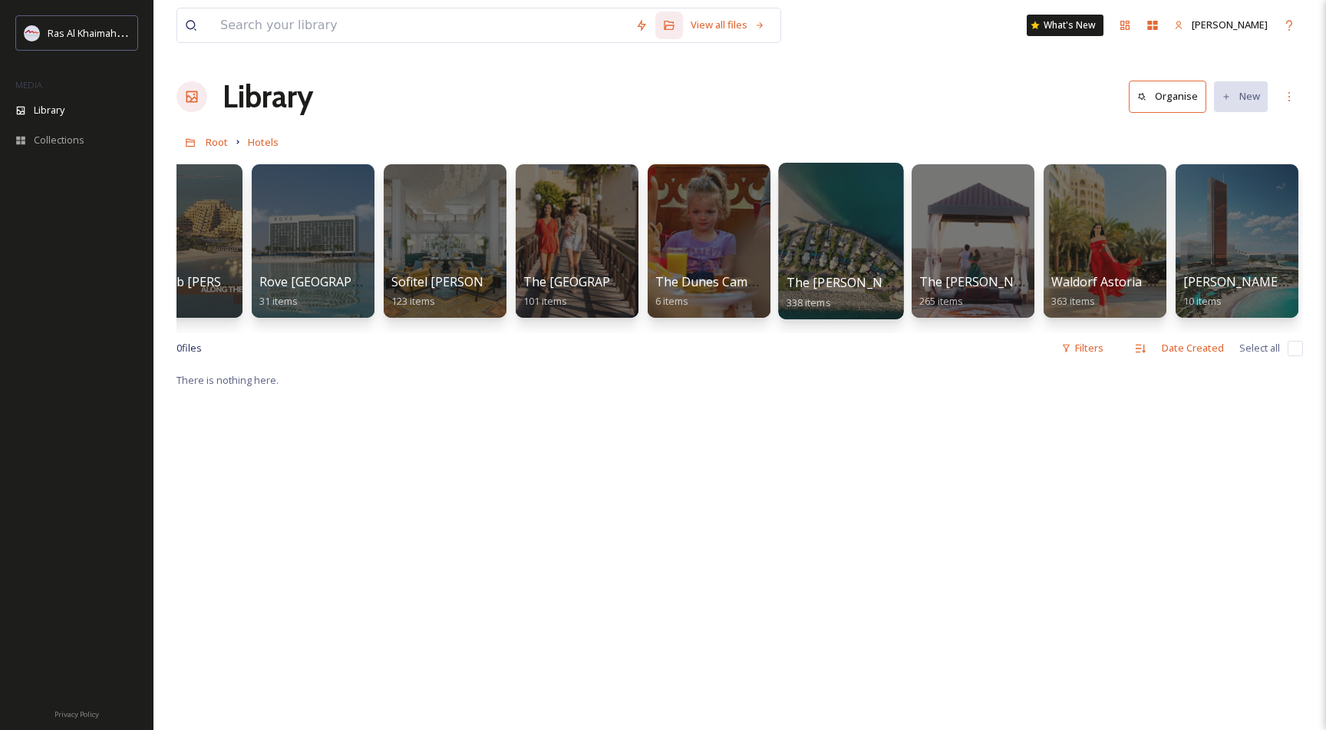
click at [826, 246] on div at bounding box center [840, 241] width 125 height 157
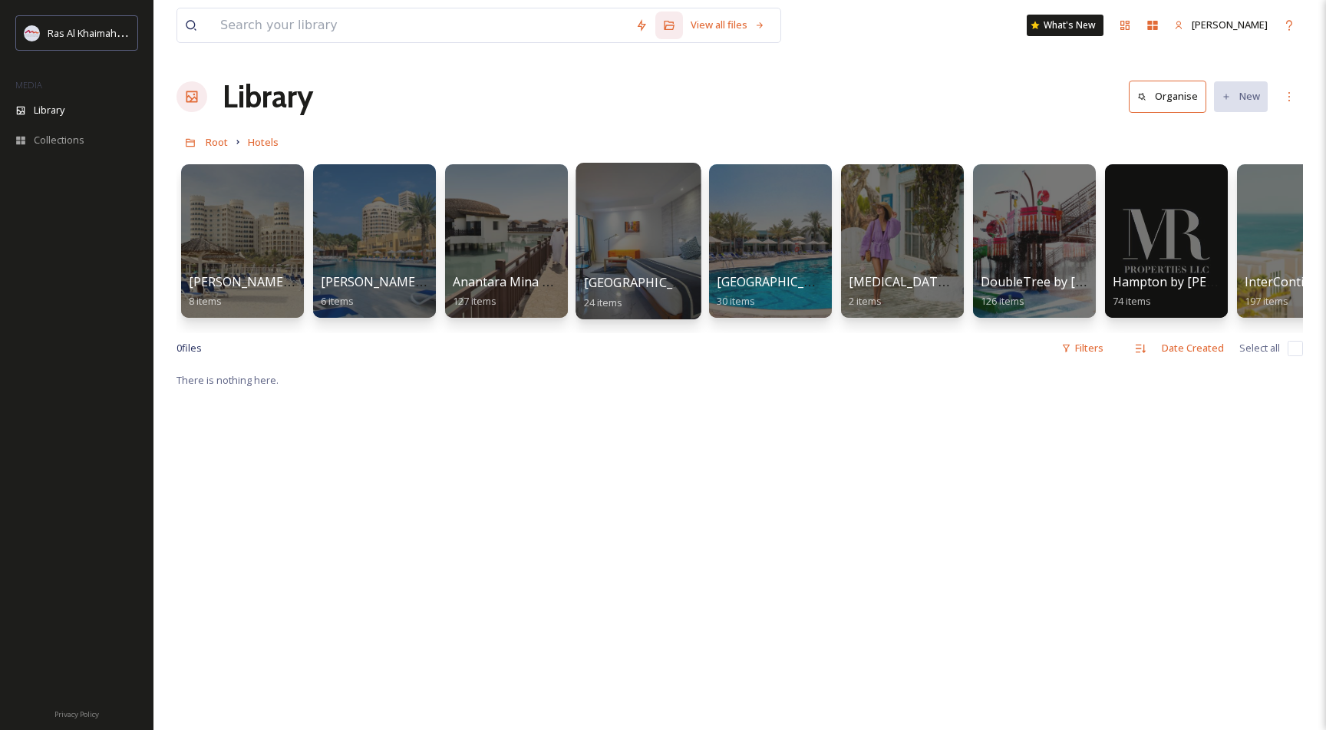
click at [621, 232] on div at bounding box center [638, 241] width 125 height 157
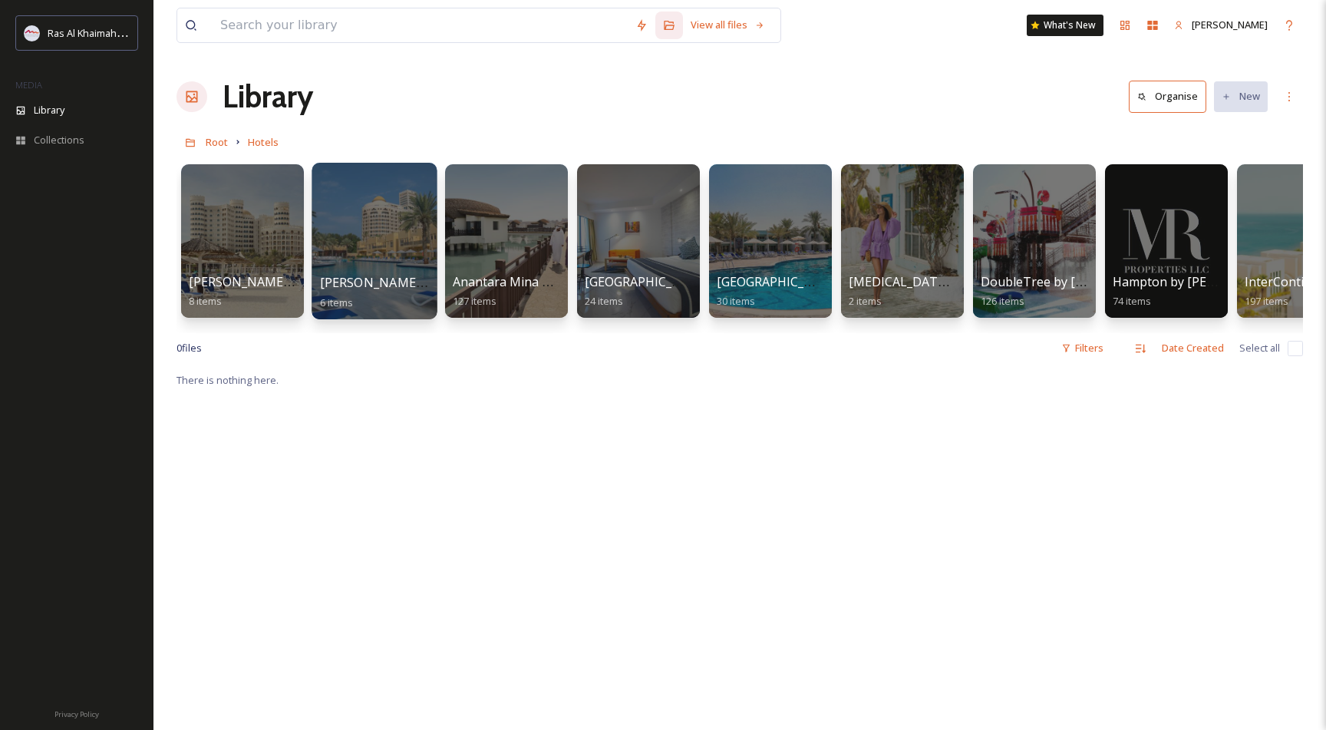
click at [361, 219] on div at bounding box center [374, 241] width 125 height 157
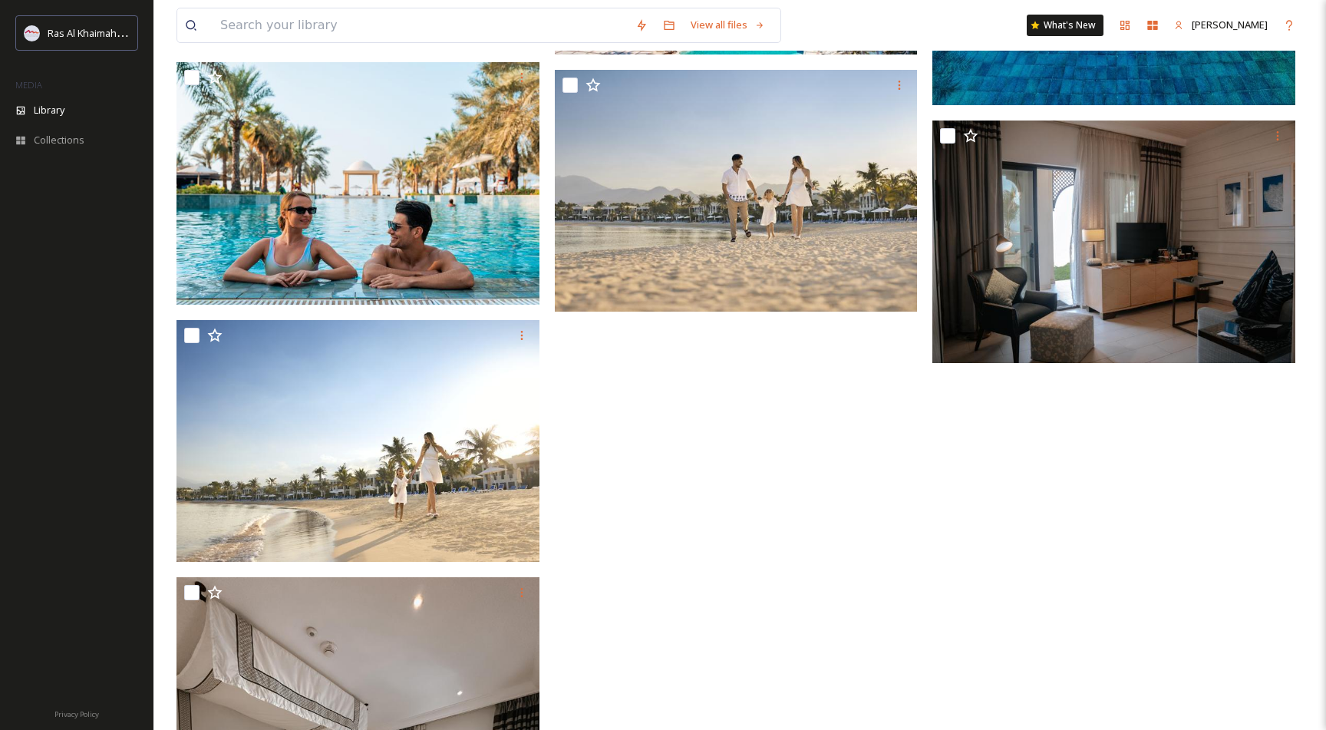
scroll to position [1799, 0]
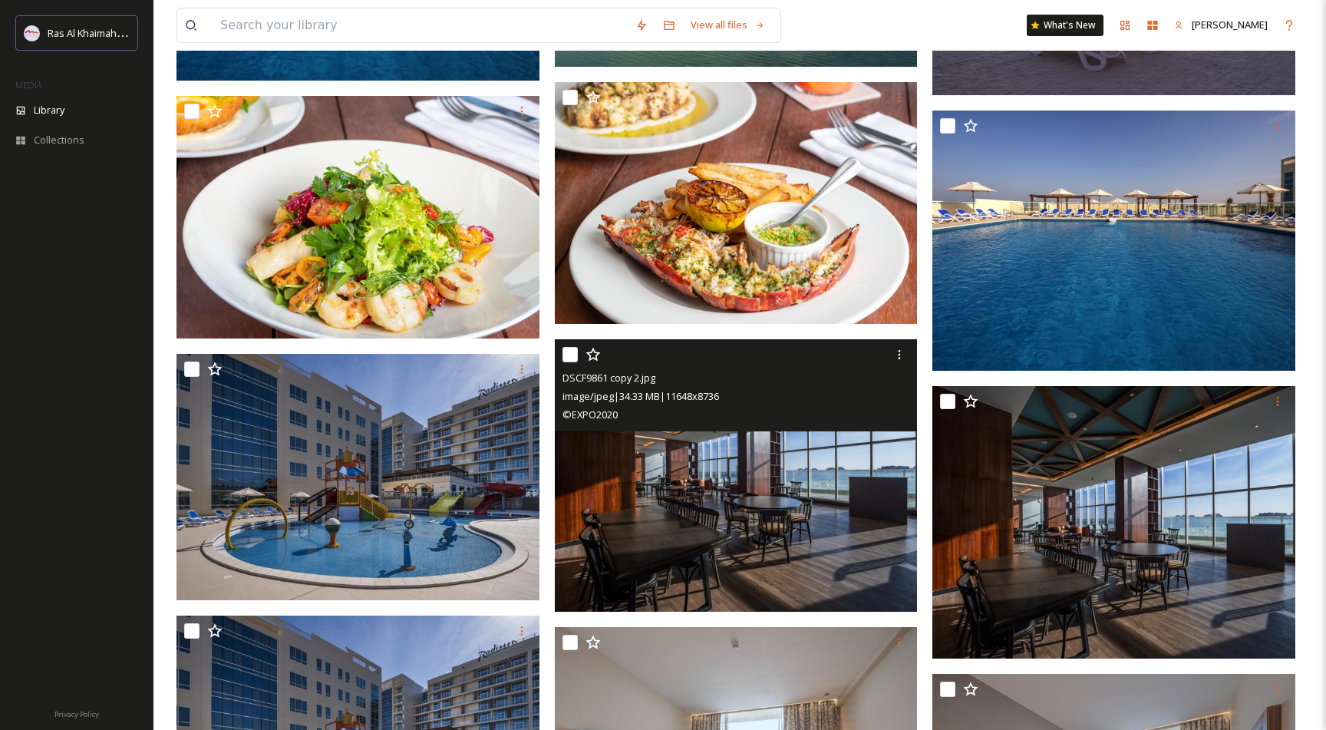
scroll to position [645, 0]
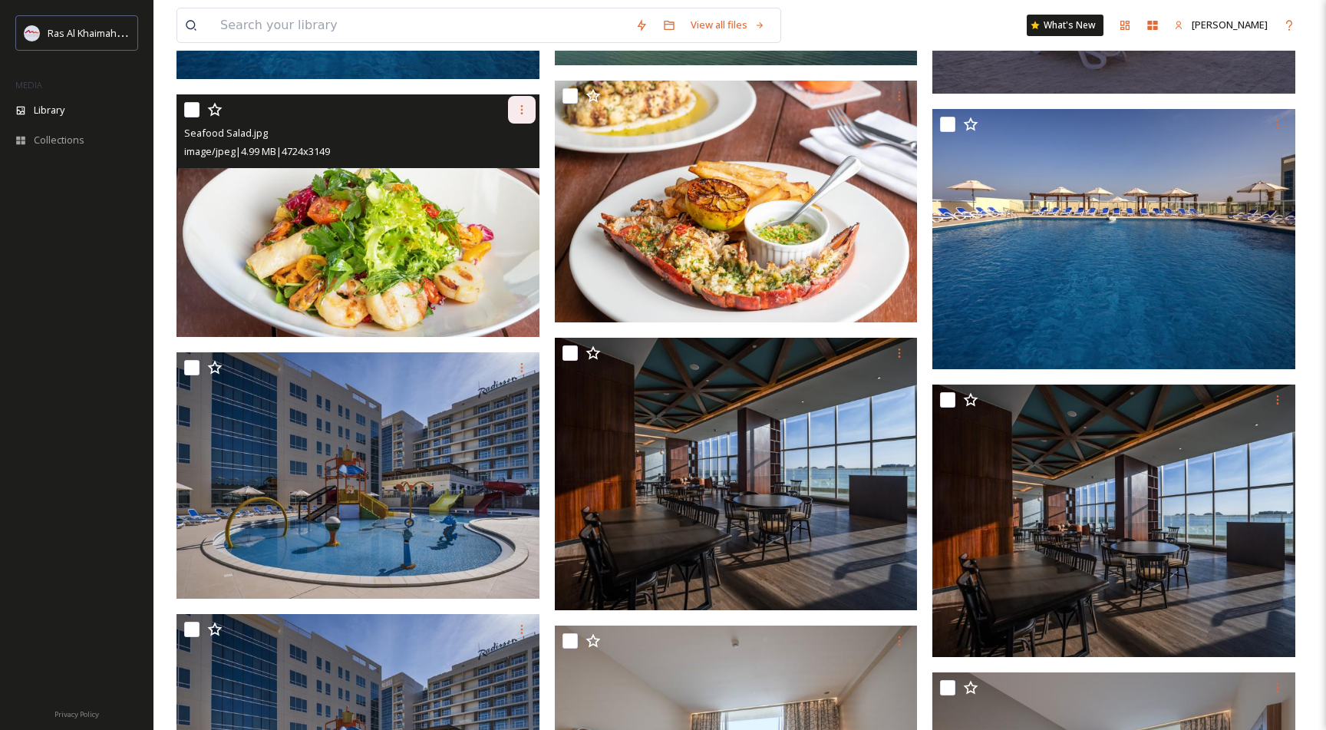
click at [527, 112] on icon at bounding box center [522, 110] width 12 height 12
click at [496, 168] on span "Download" at bounding box center [503, 174] width 47 height 15
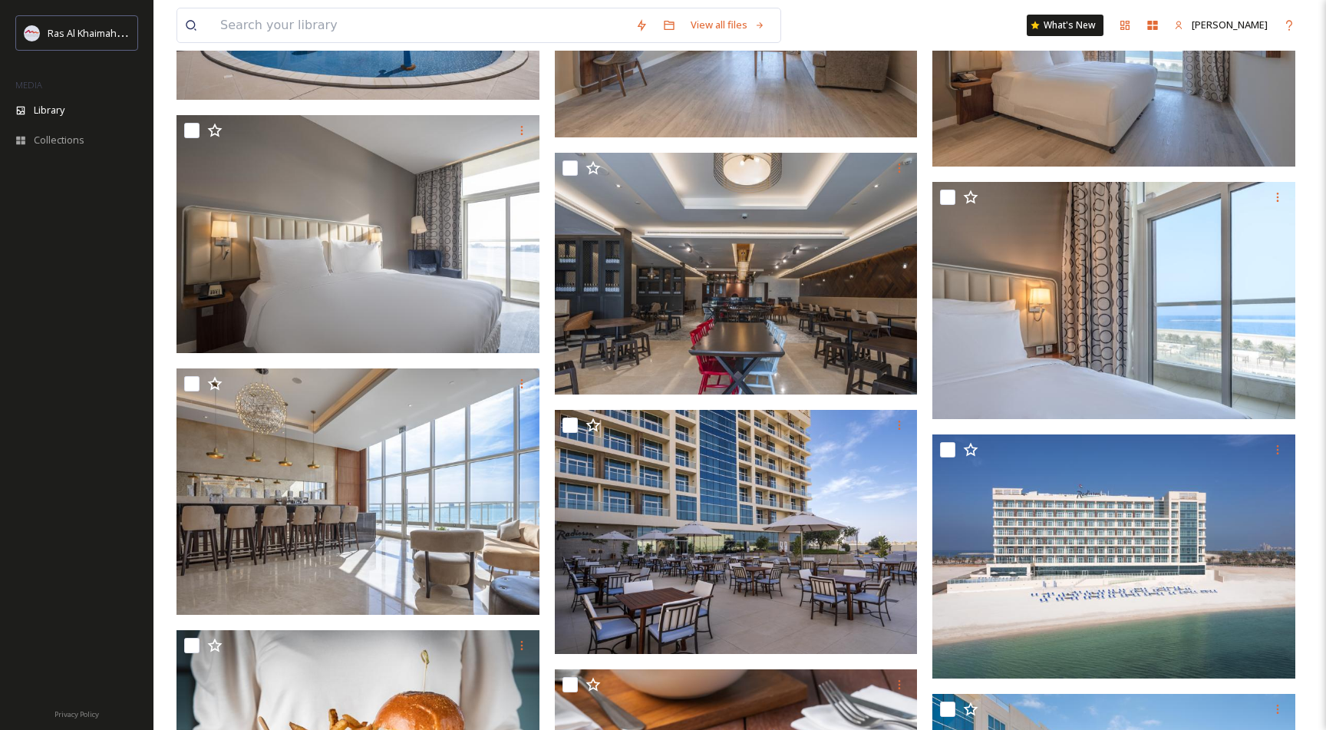
scroll to position [1405, 0]
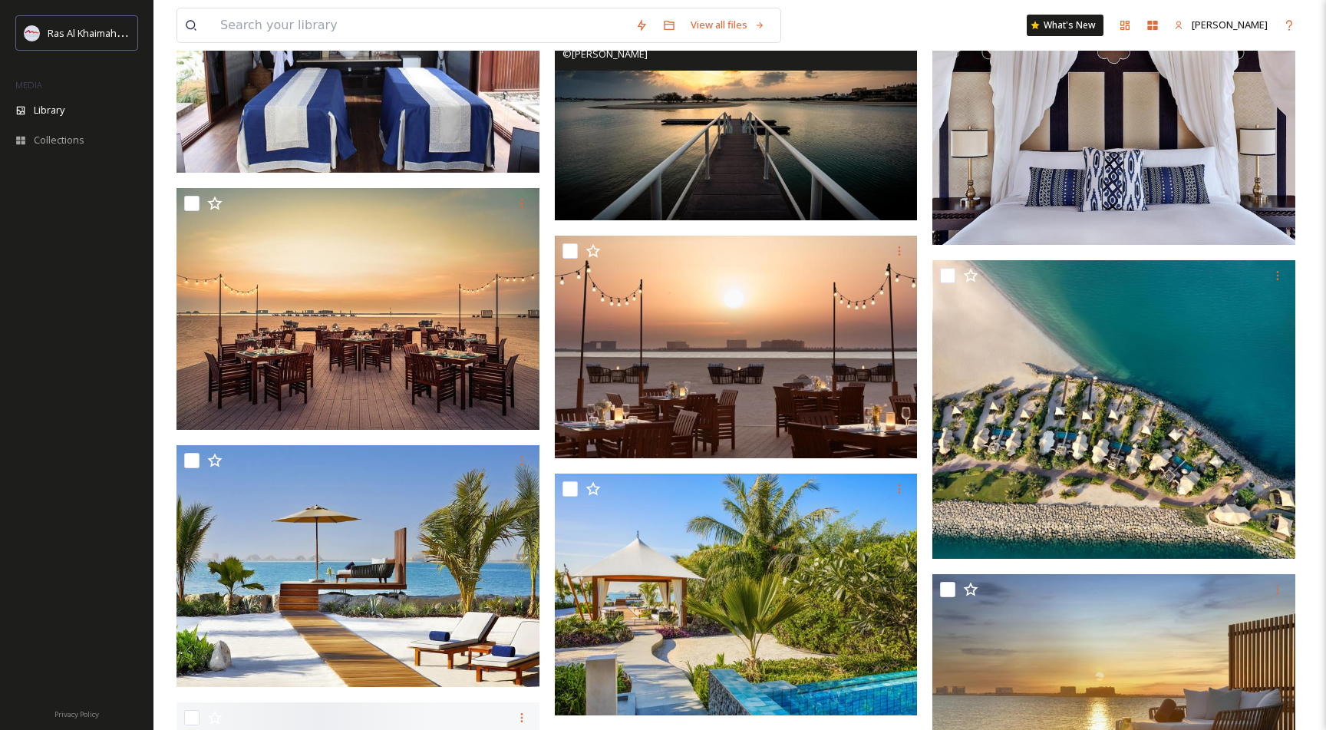
scroll to position [1636, 0]
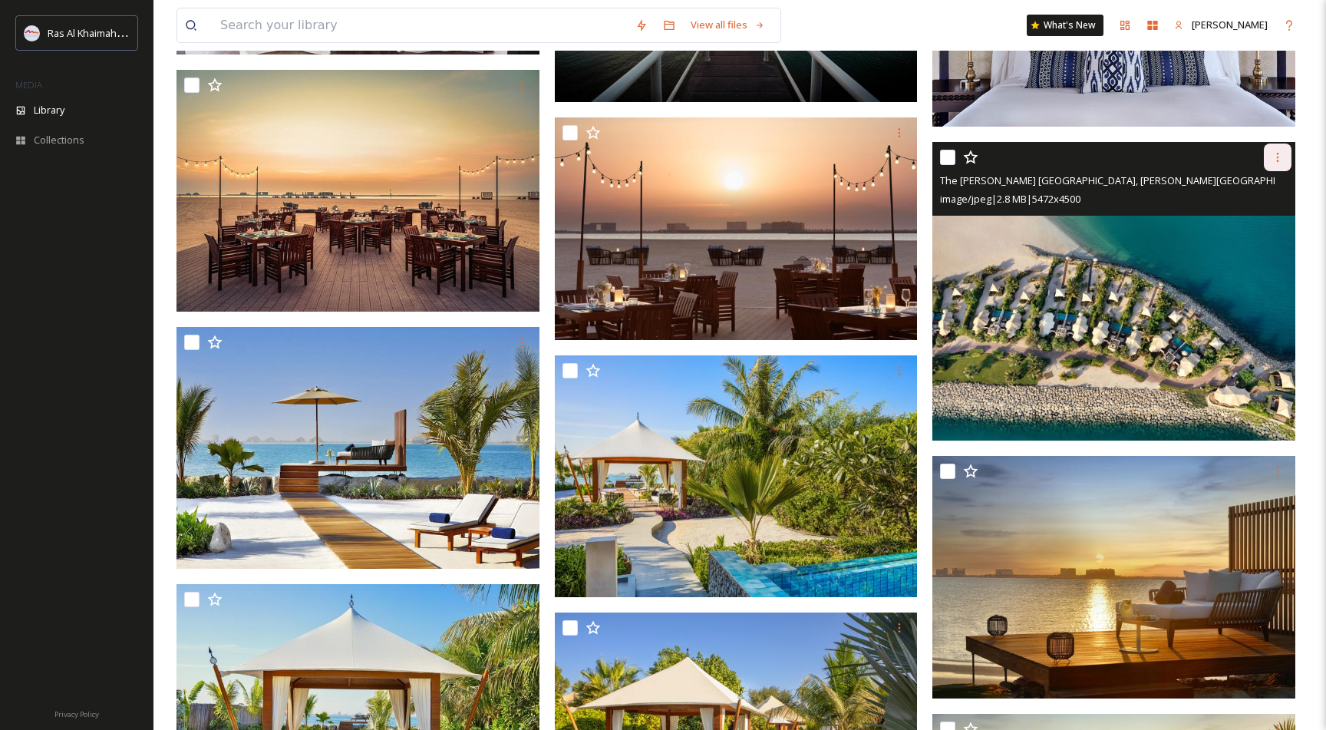
click at [1278, 156] on icon at bounding box center [1278, 157] width 12 height 12
click at [1251, 223] on span "Download" at bounding box center [1259, 221] width 47 height 15
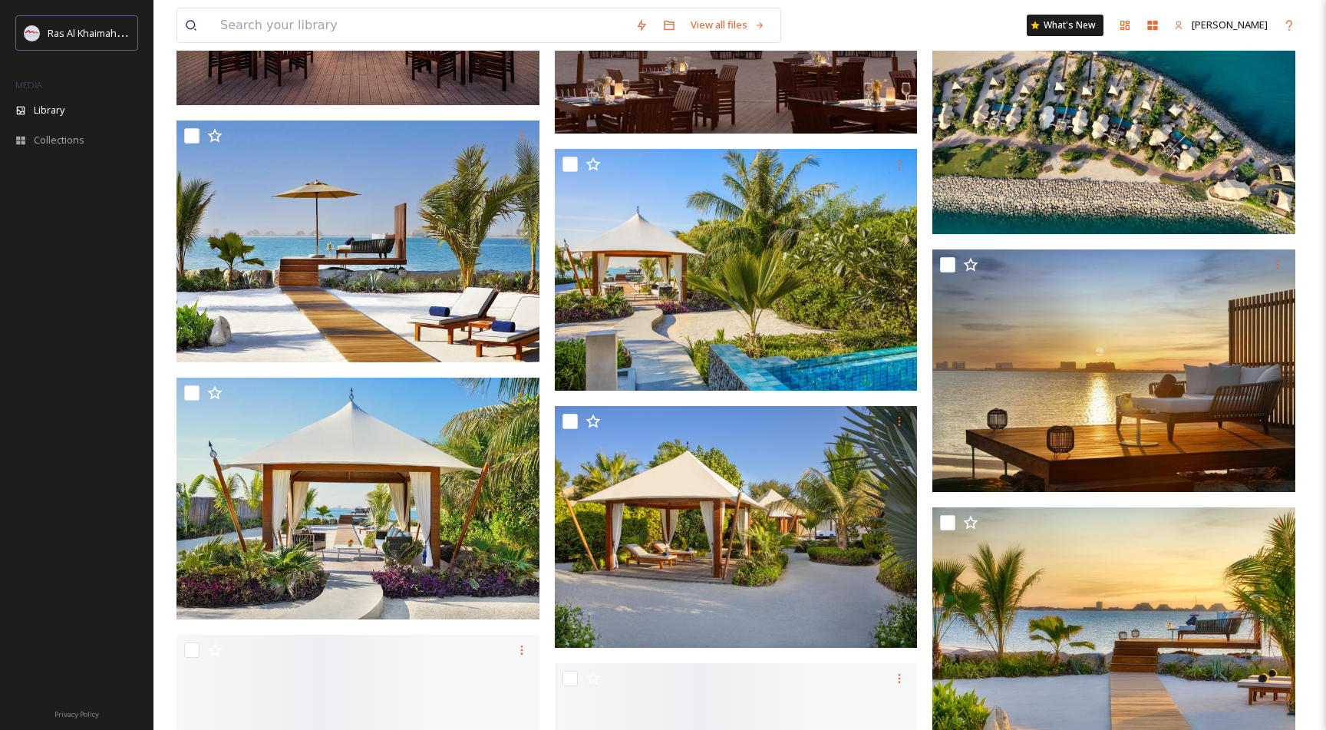
scroll to position [1852, 0]
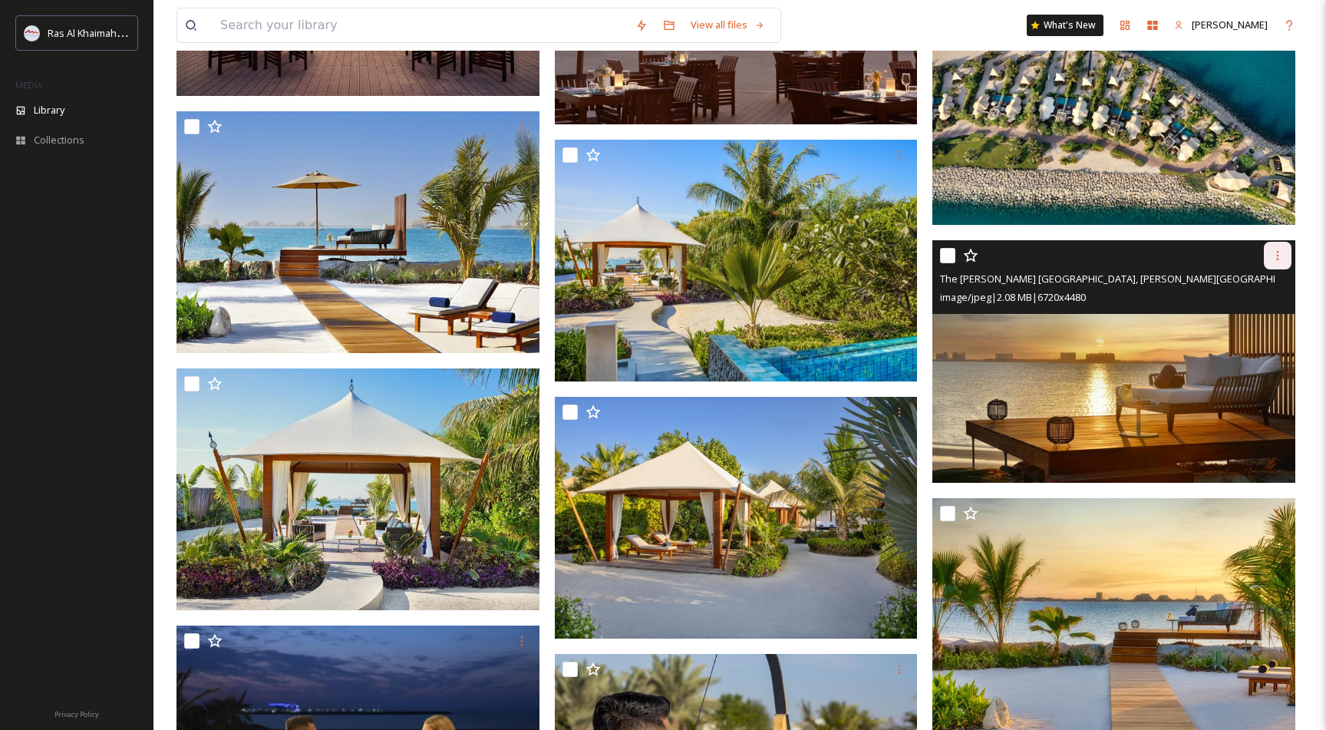
click at [1275, 260] on icon at bounding box center [1278, 255] width 12 height 12
click at [1267, 315] on span "Download" at bounding box center [1259, 319] width 47 height 15
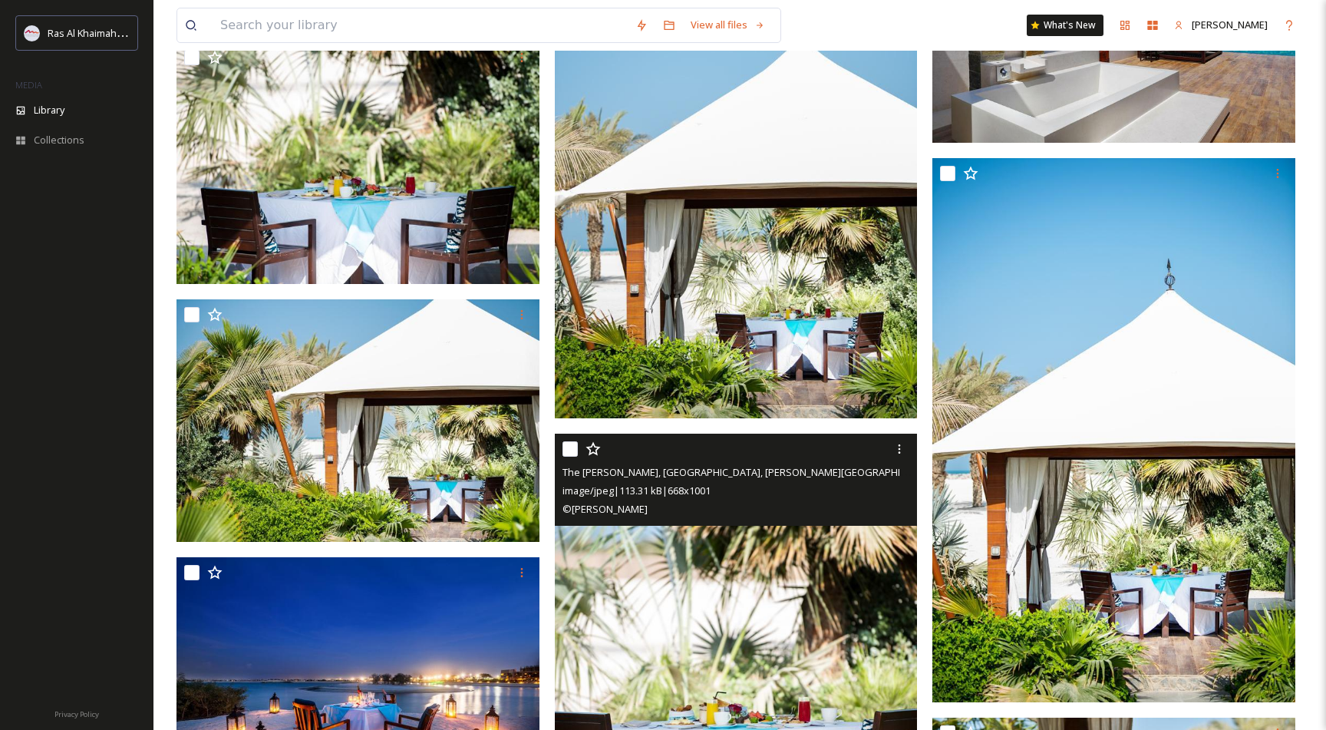
scroll to position [7842, 0]
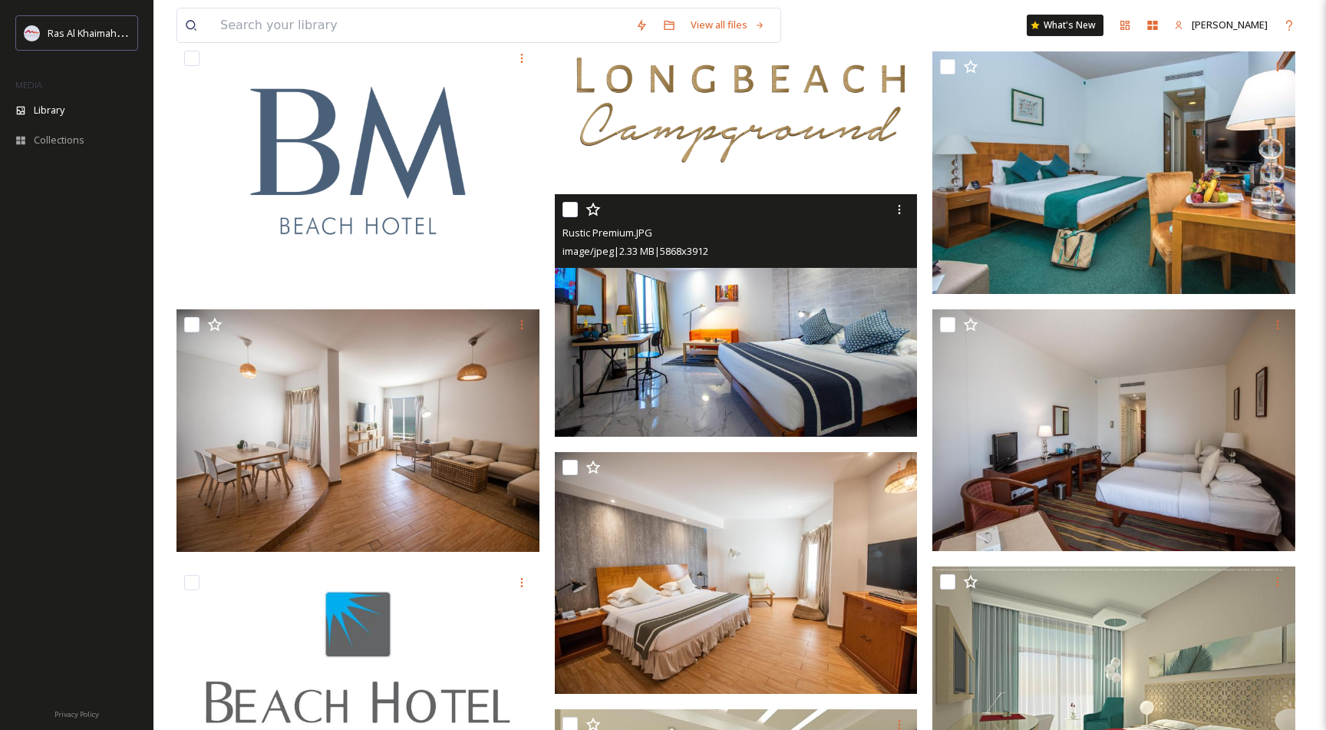
scroll to position [1731, 0]
